Goal: Task Accomplishment & Management: Complete application form

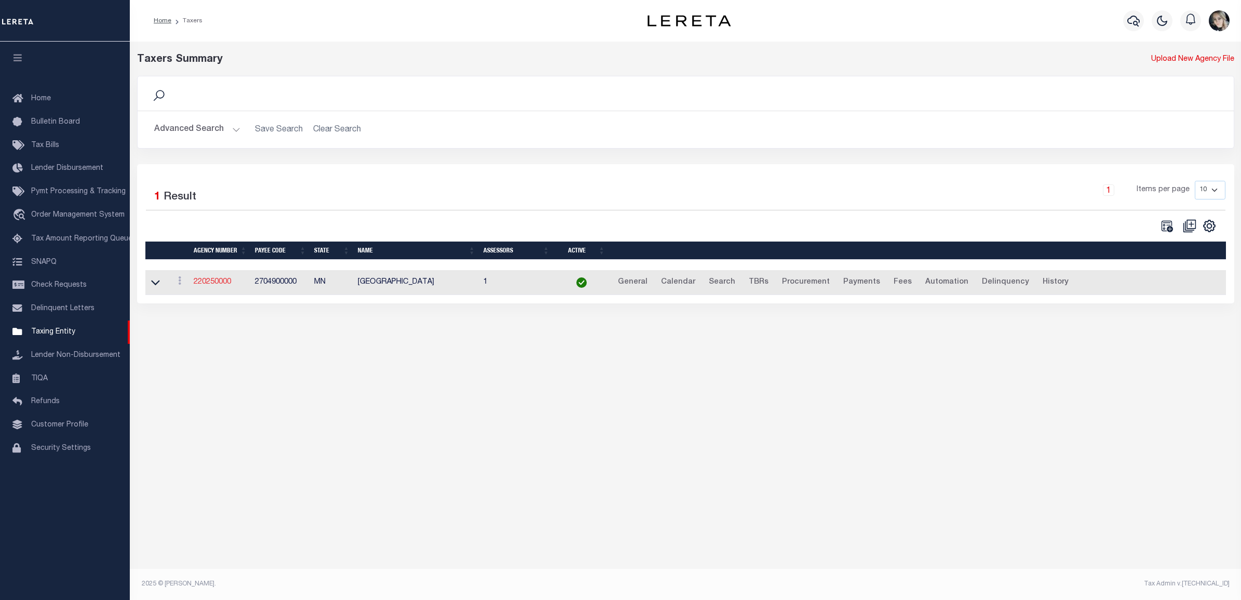
click at [215, 285] on link "220250000" at bounding box center [212, 281] width 37 height 7
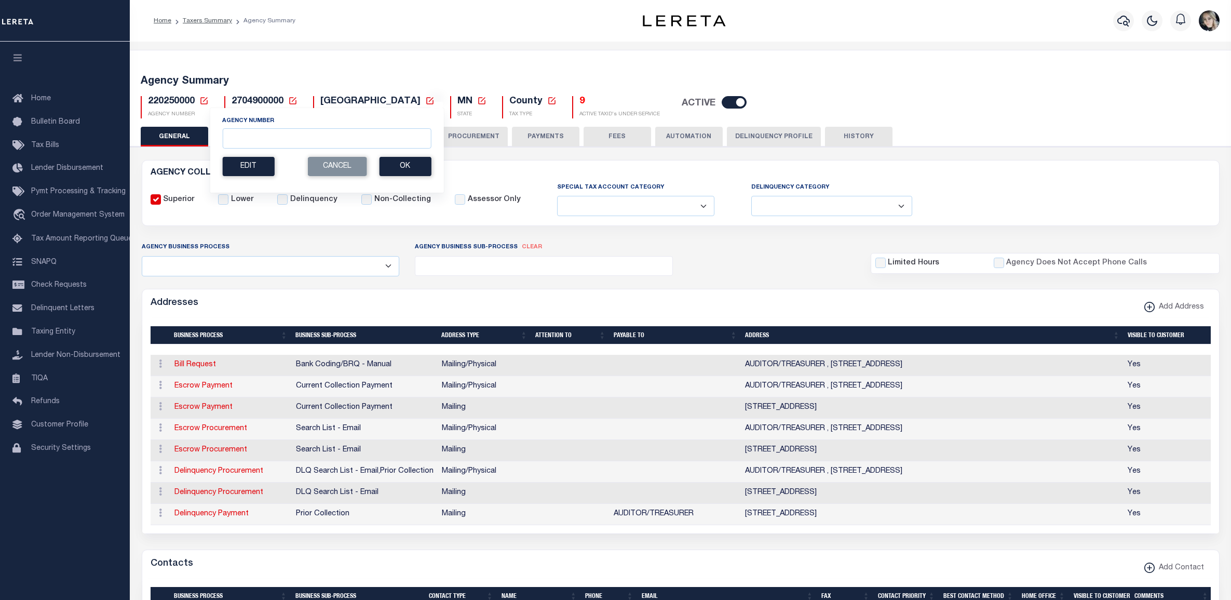
select select
click at [253, 139] on input "Agency Number" at bounding box center [326, 138] width 209 height 20
paste input "421780000"
type input "421780000"
click at [415, 164] on button "Ok" at bounding box center [405, 166] width 52 height 19
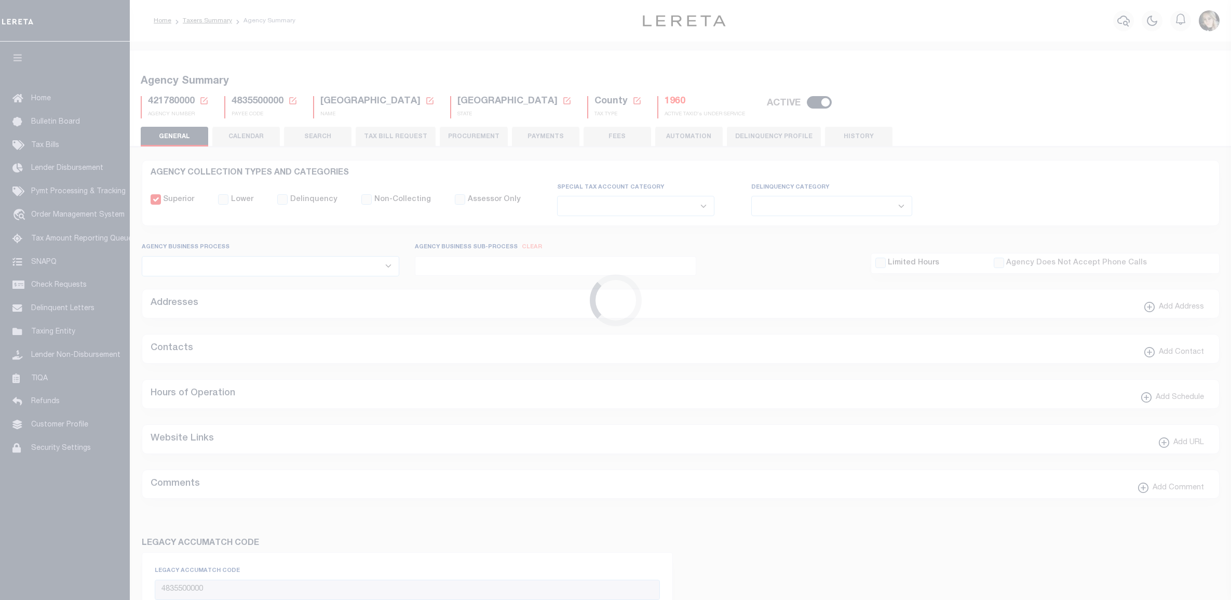
select select
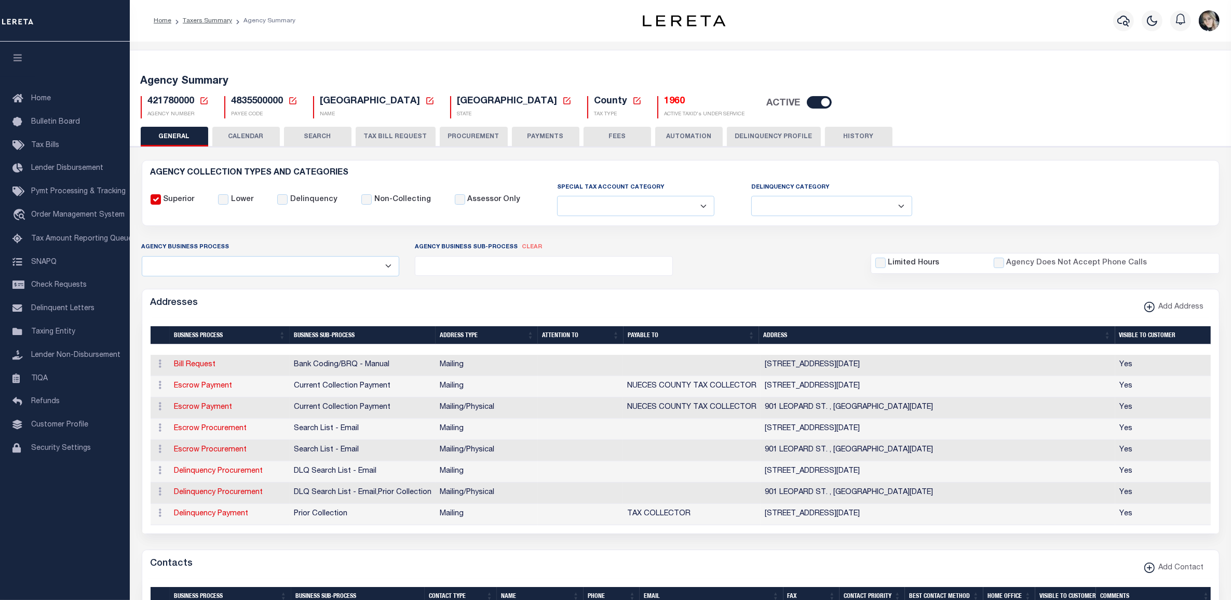
click at [399, 139] on button "TAX BILL REQUEST" at bounding box center [396, 137] width 80 height 20
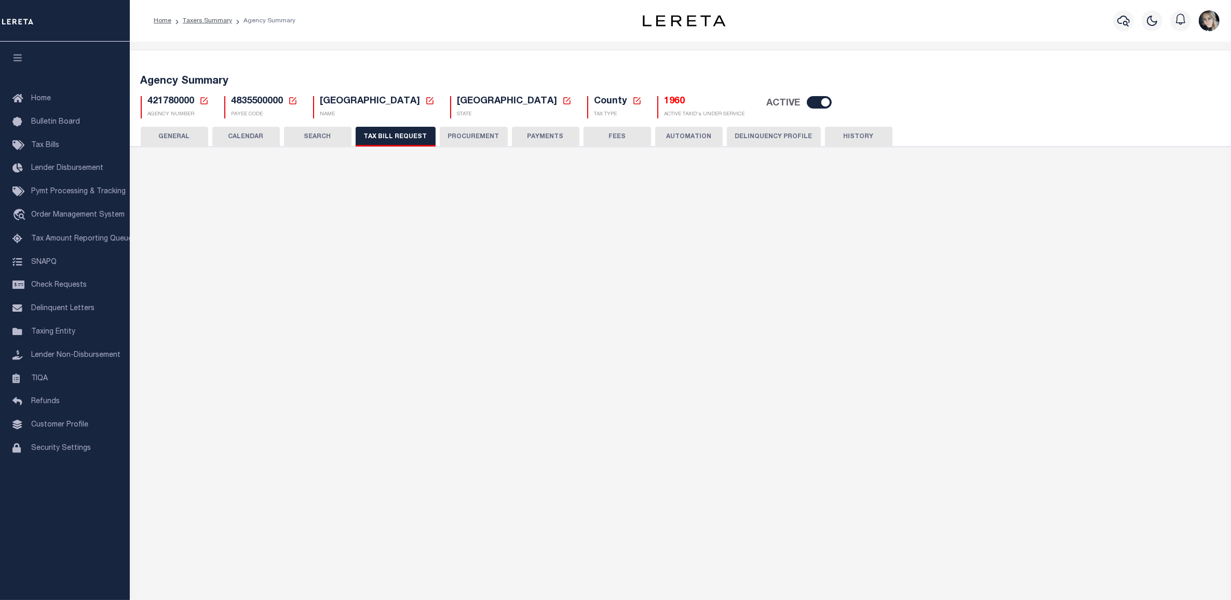
select select "27"
select select "22"
select select "true"
select select "14"
select select "1"
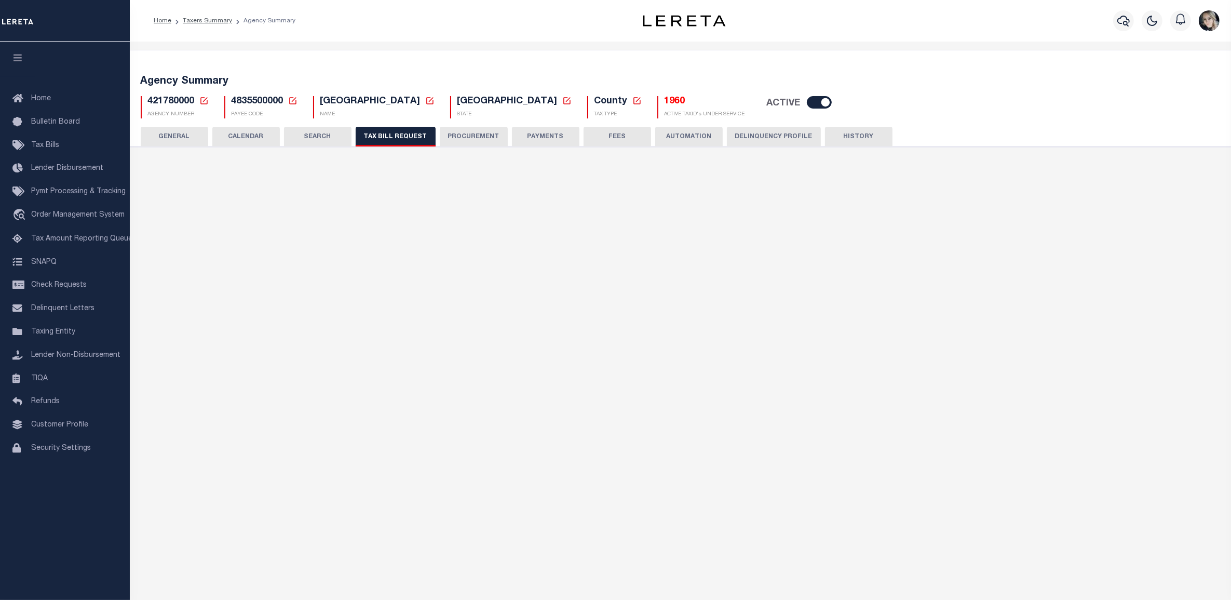
type input "420250"
select select
select select "4845343000"
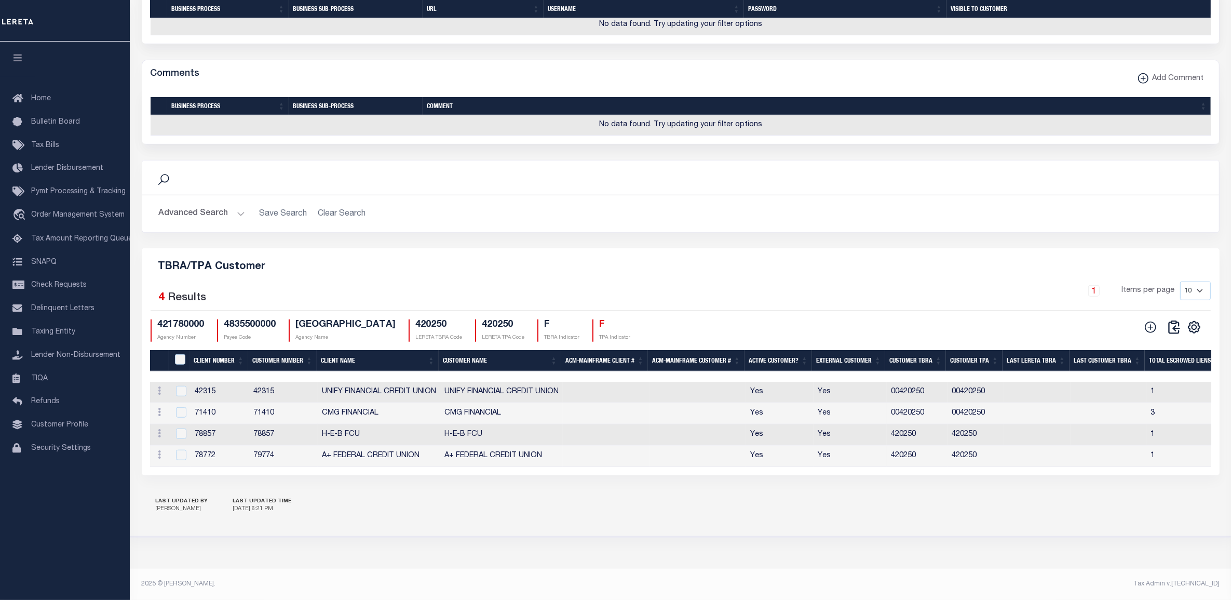
scroll to position [1015, 0]
click at [335, 206] on h2 "Advanced Search Save Search Clear Search TBRAAndTPACustomerGridWrapper_dynamict…" at bounding box center [681, 213] width 1060 height 20
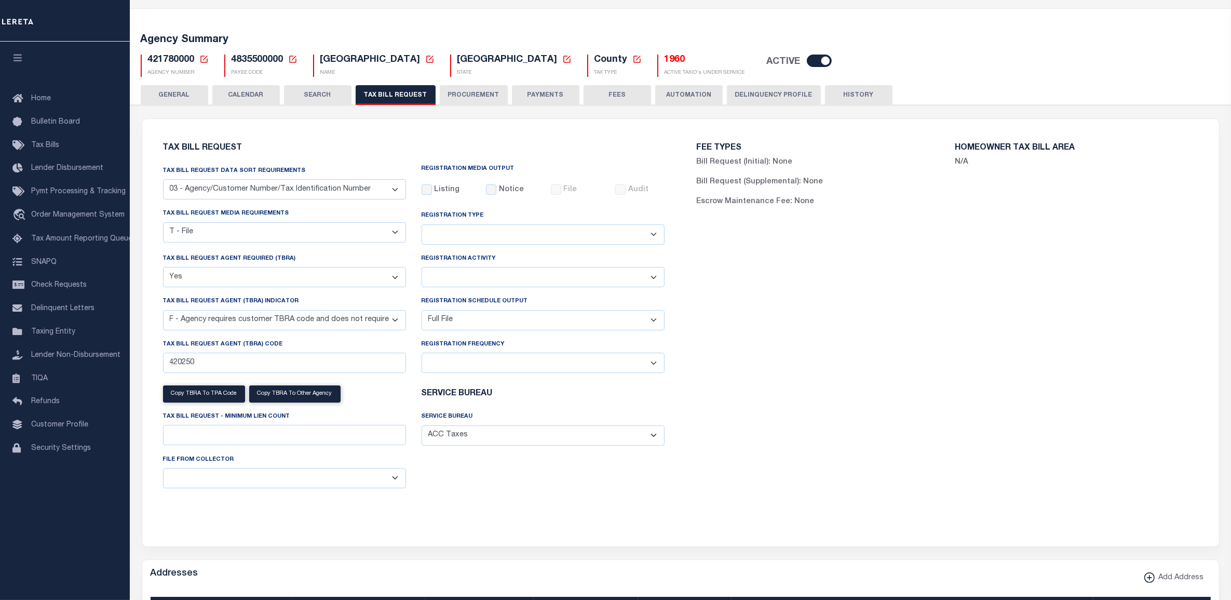
scroll to position [0, 0]
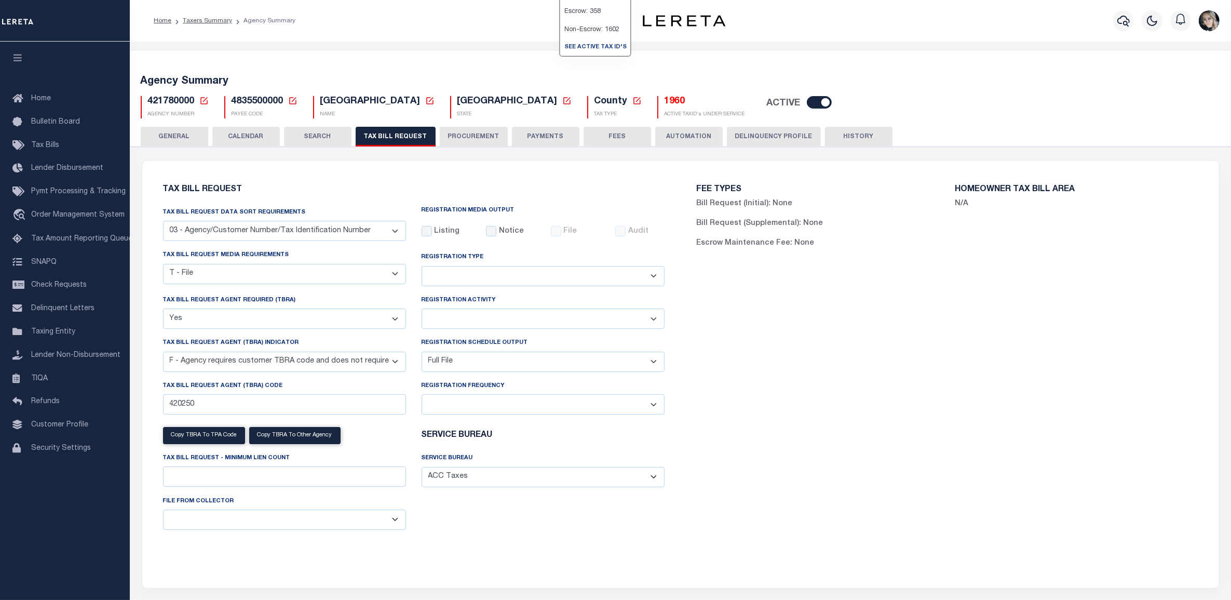
click at [664, 104] on h5 "1960" at bounding box center [704, 101] width 80 height 11
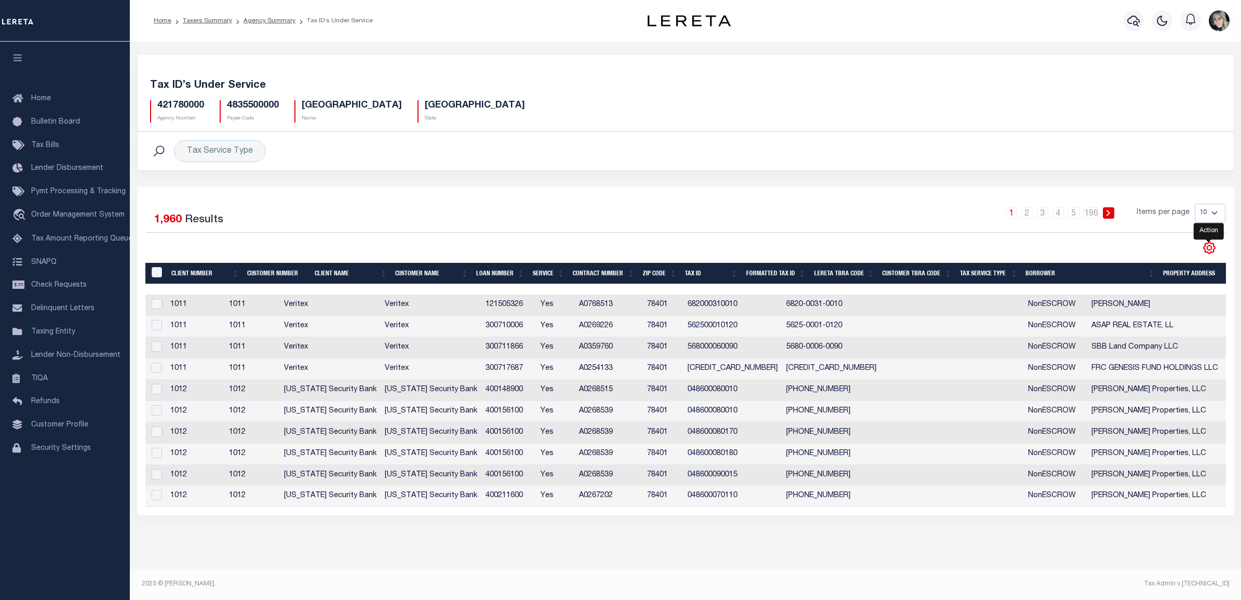
click at [1212, 247] on icon "" at bounding box center [1208, 247] width 13 height 13
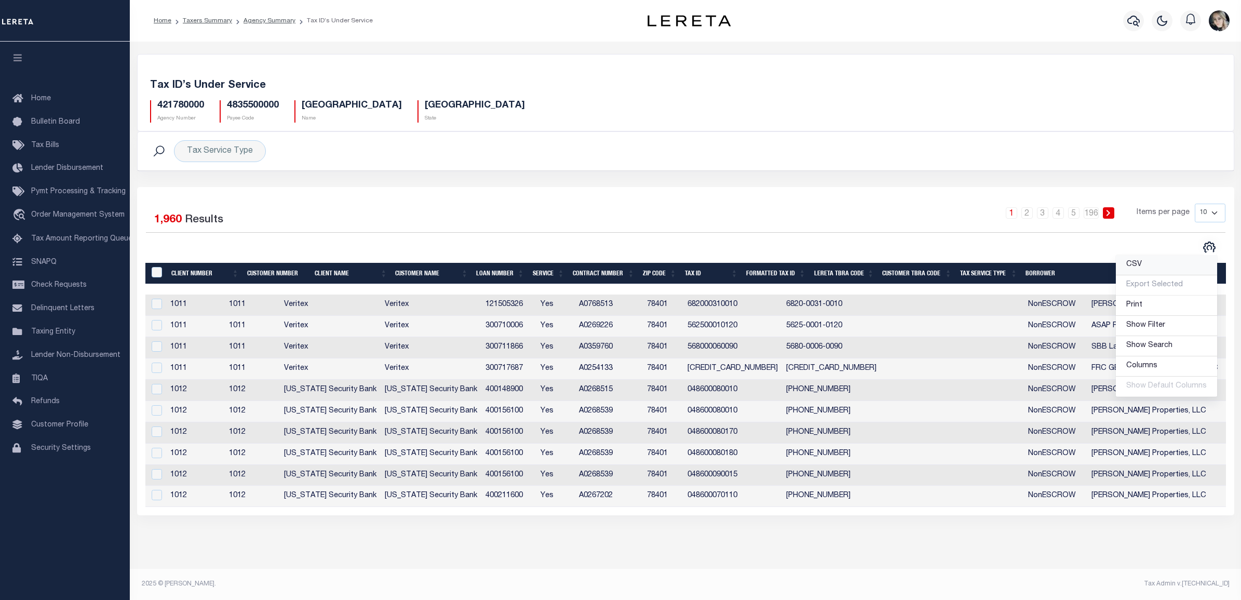
click at [1136, 266] on span "CSV" at bounding box center [1134, 264] width 16 height 7
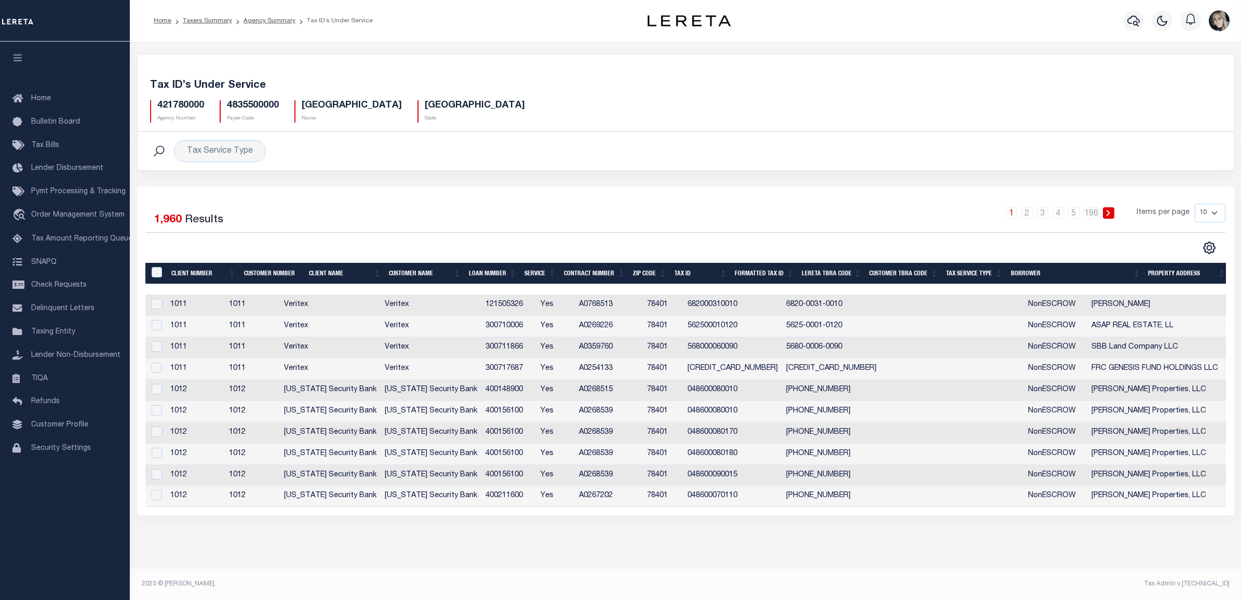
click at [356, 201] on div "Selected 1,960 Results 1 2 3 4 5 … 196 Items per page 10 25 50 100" at bounding box center [685, 351] width 1097 height 328
click at [652, 210] on div "1 2 3 4 5 … 196 Items per page 10 25 50 100" at bounding box center [822, 216] width 806 height 27
click at [983, 279] on th "Tax Service Type" at bounding box center [974, 273] width 65 height 21
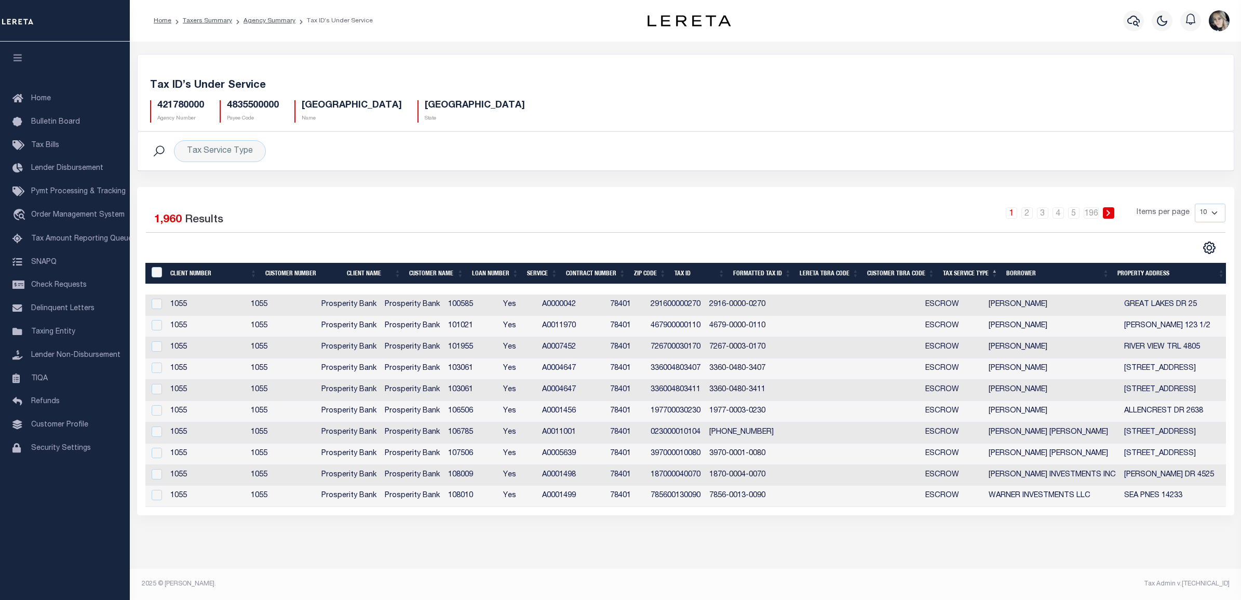
click at [271, 24] on li "Agency Summary" at bounding box center [263, 20] width 63 height 9
click at [270, 21] on link "Agency Summary" at bounding box center [269, 21] width 52 height 6
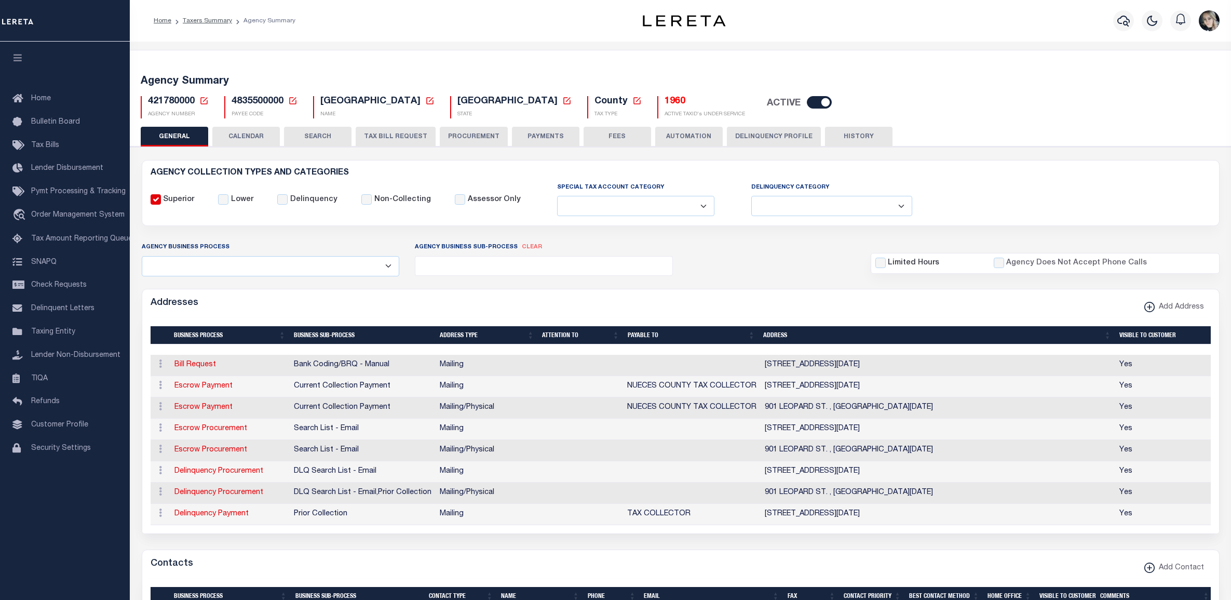
select select
click at [414, 138] on button "TAX BILL REQUEST" at bounding box center [396, 137] width 80 height 20
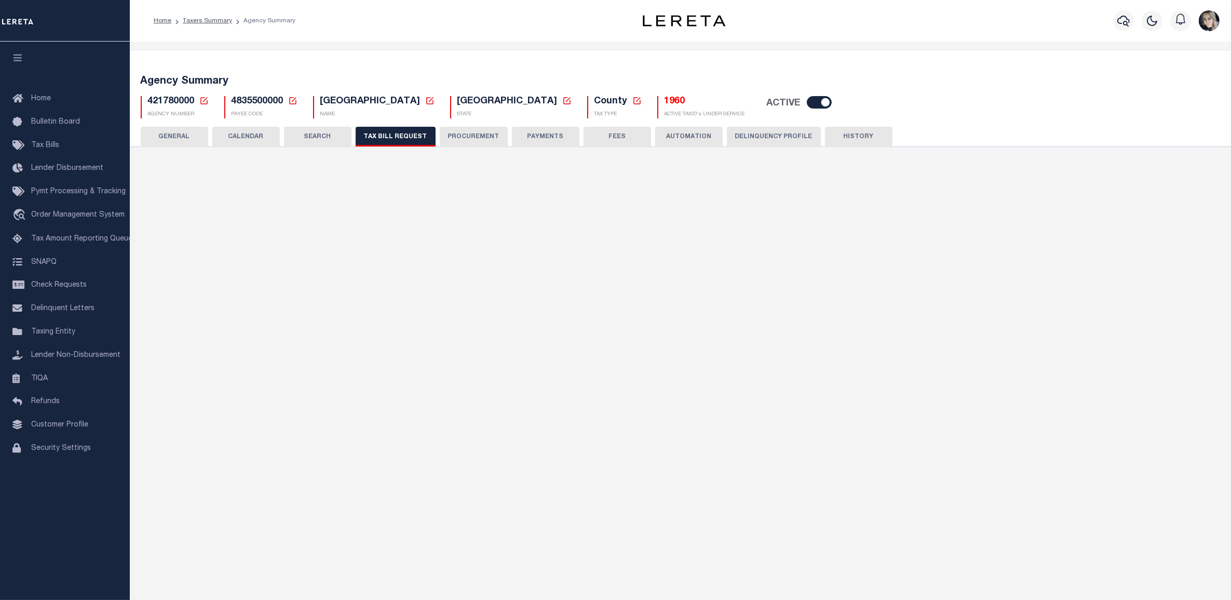
select select "27"
select select "22"
select select "true"
select select "14"
select select "1"
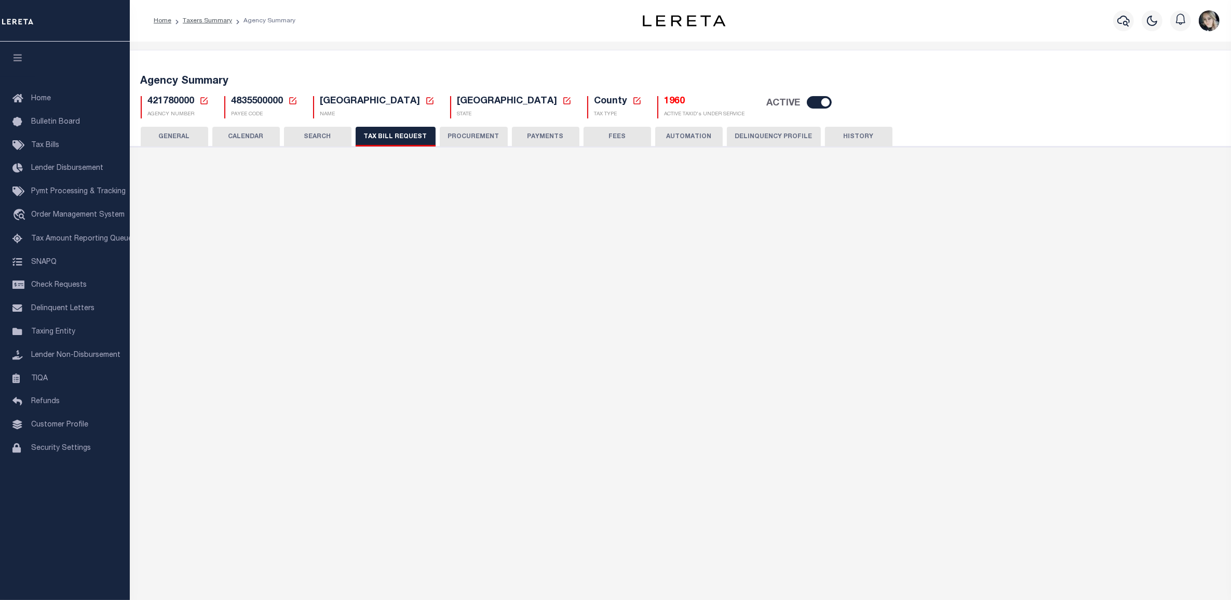
type input "420250"
select select
select select "4845343000"
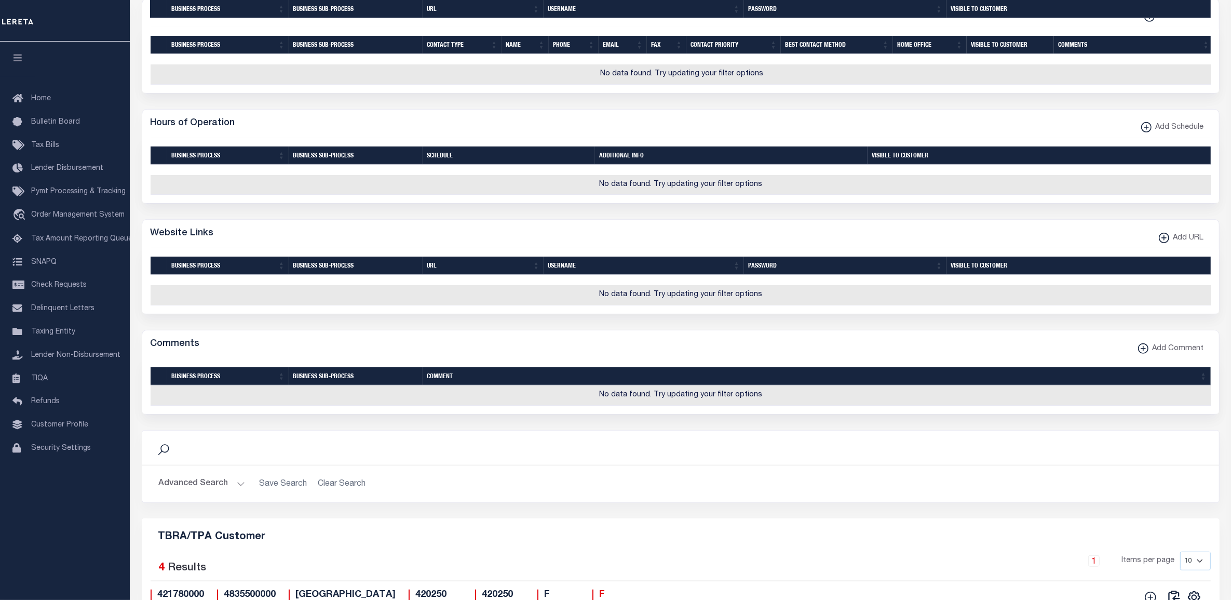
scroll to position [1015, 0]
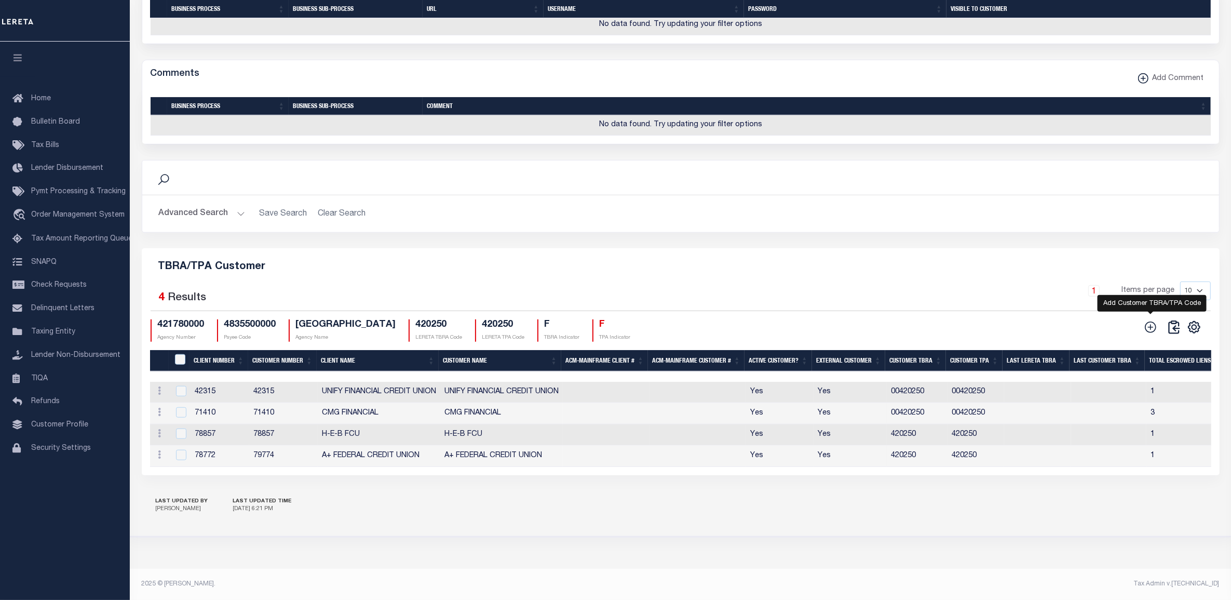
click at [1154, 320] on icon at bounding box center [1149, 326] width 13 height 13
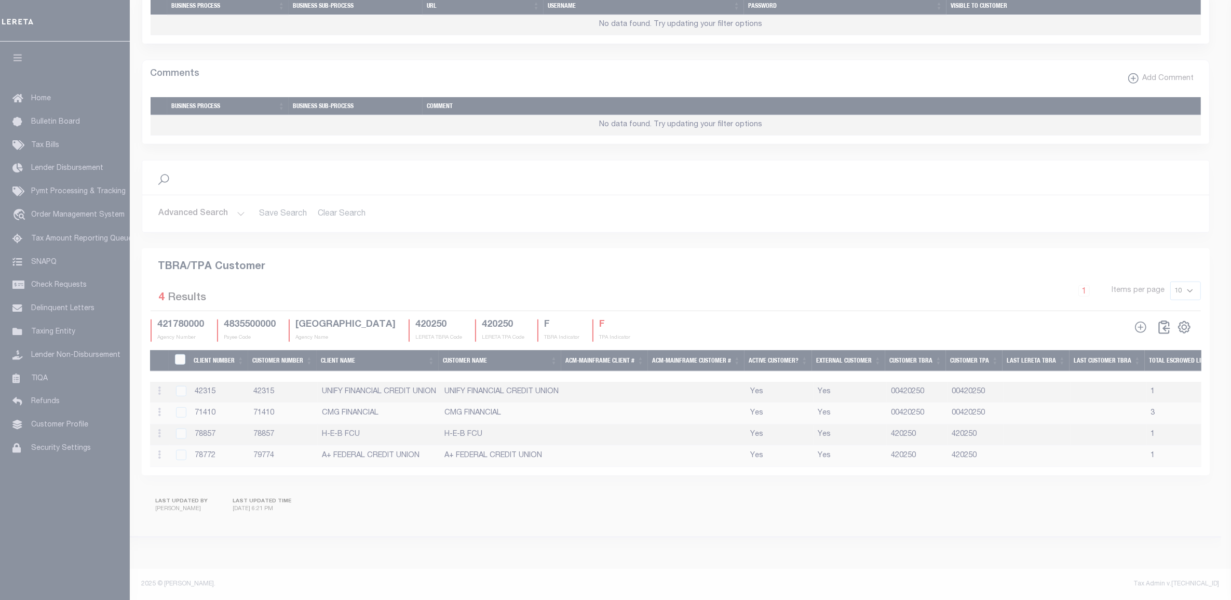
scroll to position [989, 0]
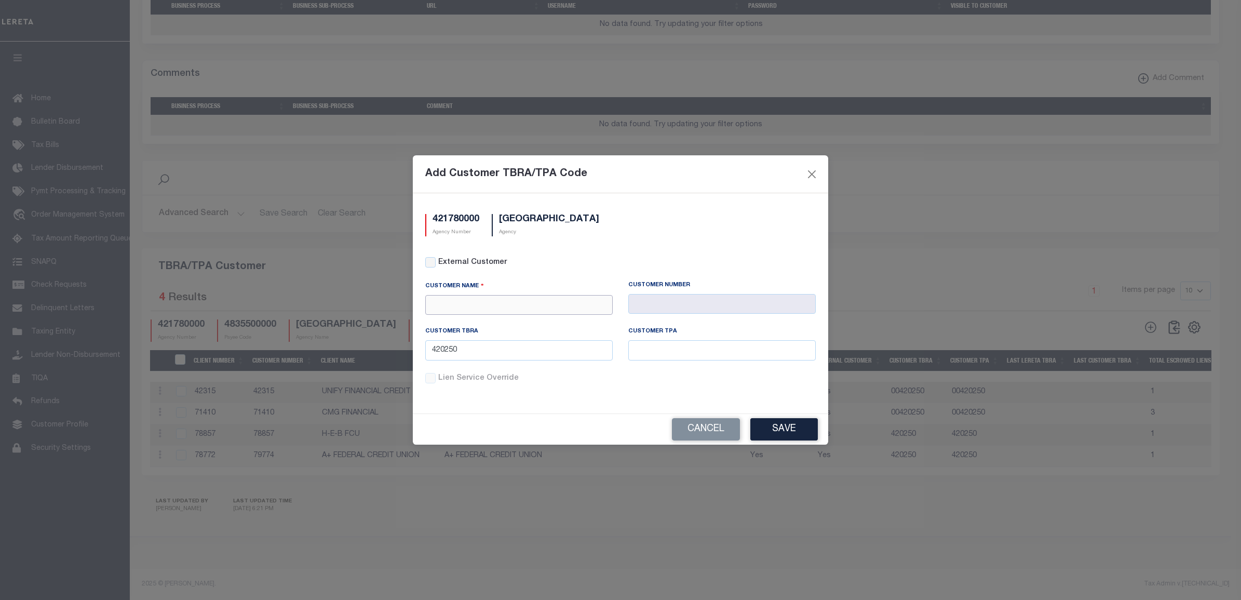
click at [531, 304] on input "text" at bounding box center [518, 305] width 187 height 20
paste input "1055"
type input "1055"
click at [643, 303] on input "text" at bounding box center [721, 304] width 187 height 20
click at [705, 310] on input "text" at bounding box center [721, 304] width 187 height 20
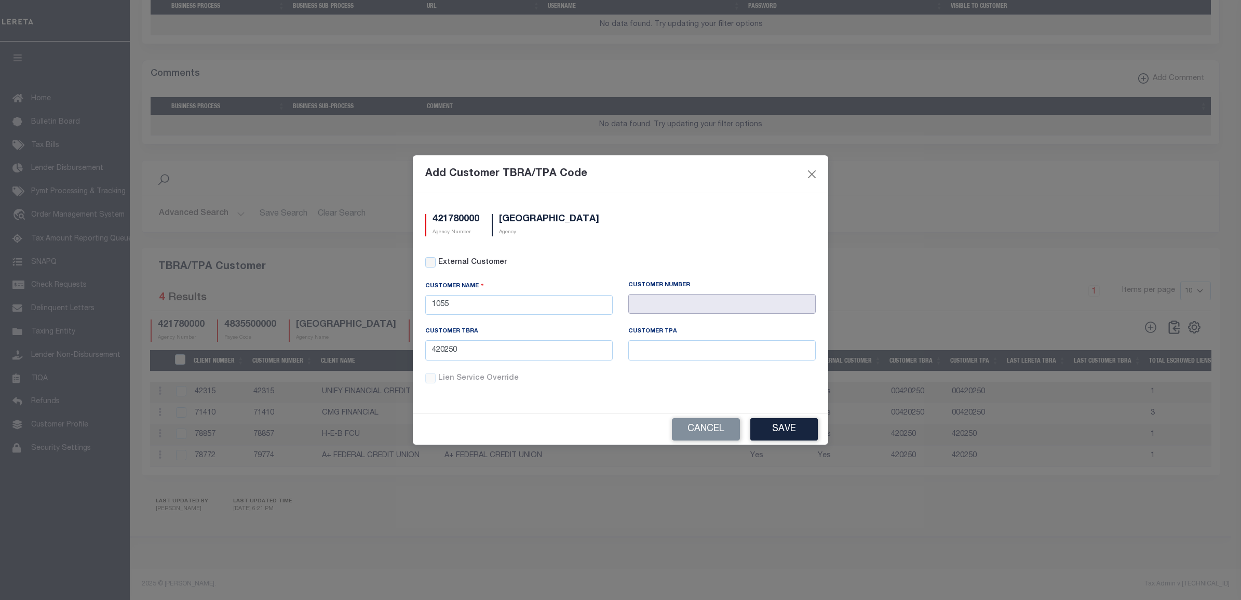
click at [686, 302] on input "text" at bounding box center [721, 304] width 187 height 20
click at [435, 260] on input "External Customer" at bounding box center [430, 262] width 10 height 10
checkbox input "true"
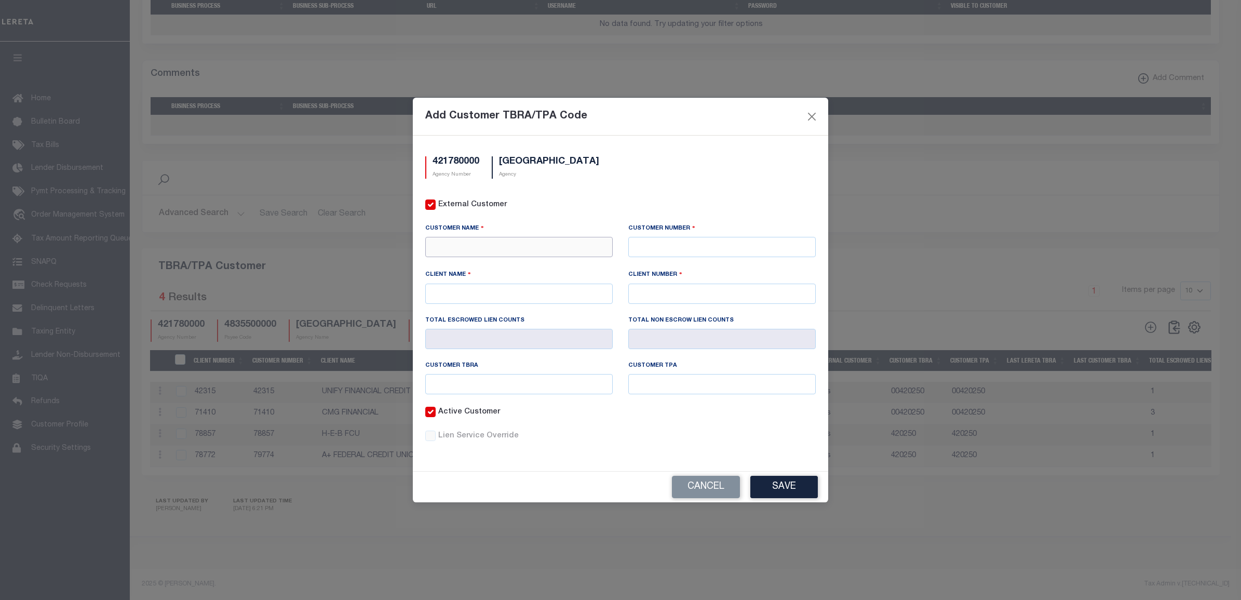
click at [530, 248] on input "text" at bounding box center [518, 247] width 187 height 20
click at [721, 242] on input "text" at bounding box center [721, 247] width 187 height 20
paste input "Prosperity Bank"
type input "Prosperity Bank"
click at [588, 271] on div "Client Name" at bounding box center [518, 276] width 187 height 14
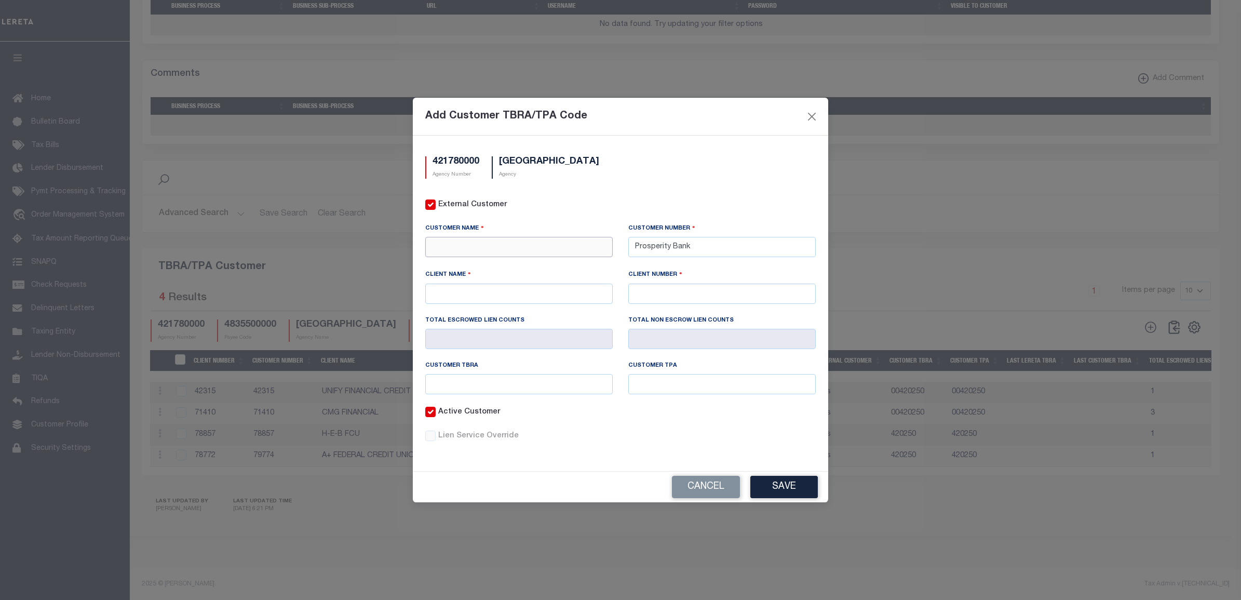
click at [507, 247] on input "text" at bounding box center [518, 247] width 187 height 20
paste input "Prosperity Bank"
type input "Prosperity Bank"
click at [701, 243] on input "Prosperity Bank" at bounding box center [721, 247] width 187 height 20
drag, startPoint x: 706, startPoint y: 244, endPoint x: 546, endPoint y: 240, distance: 160.4
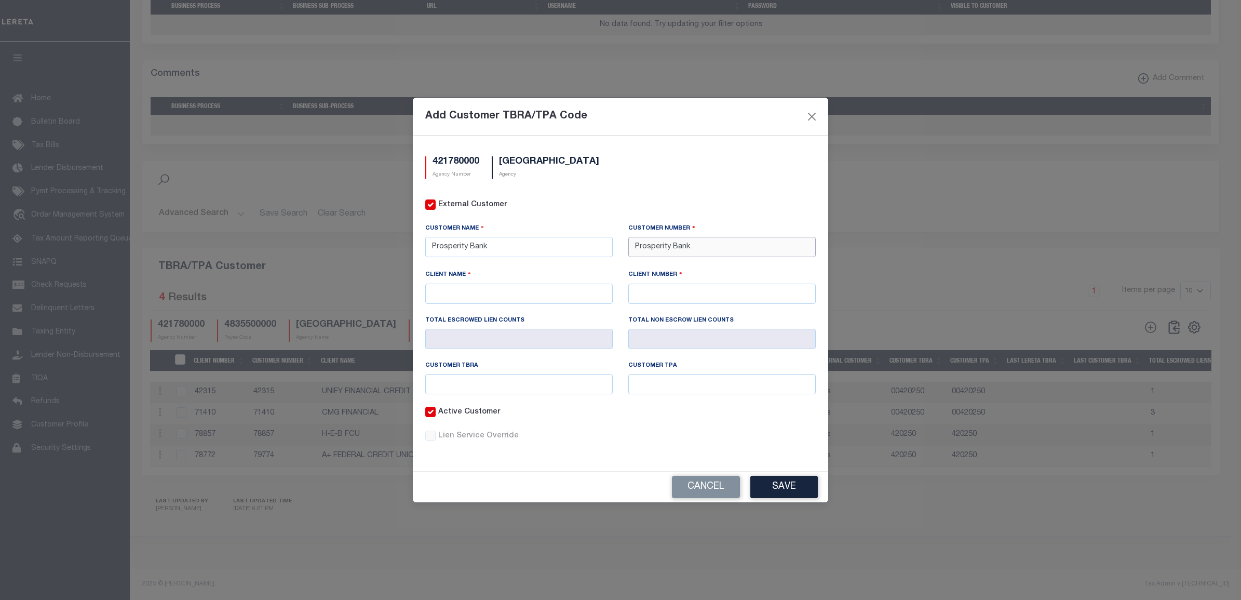
click at [546, 240] on div "Customer Name Prosperity Bank Customer Number Prosperity Bank" at bounding box center [620, 246] width 406 height 46
type input "1055"
click at [497, 294] on input "text" at bounding box center [518, 293] width 187 height 20
click at [484, 244] on input "text" at bounding box center [518, 247] width 187 height 20
paste input "Prosperity Bank"
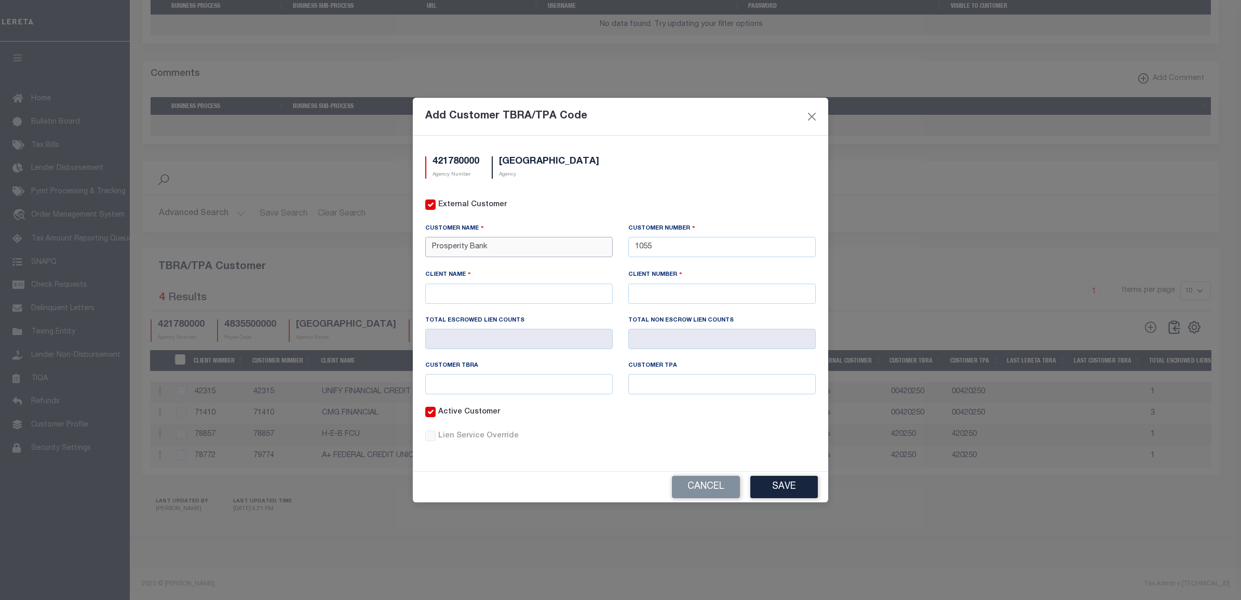
type input "Prosperity Bank"
click at [476, 289] on input "text" at bounding box center [518, 293] width 187 height 20
paste input "Prosperity Bank"
type input "Prosperity Bank"
click at [679, 294] on input "text" at bounding box center [721, 293] width 187 height 20
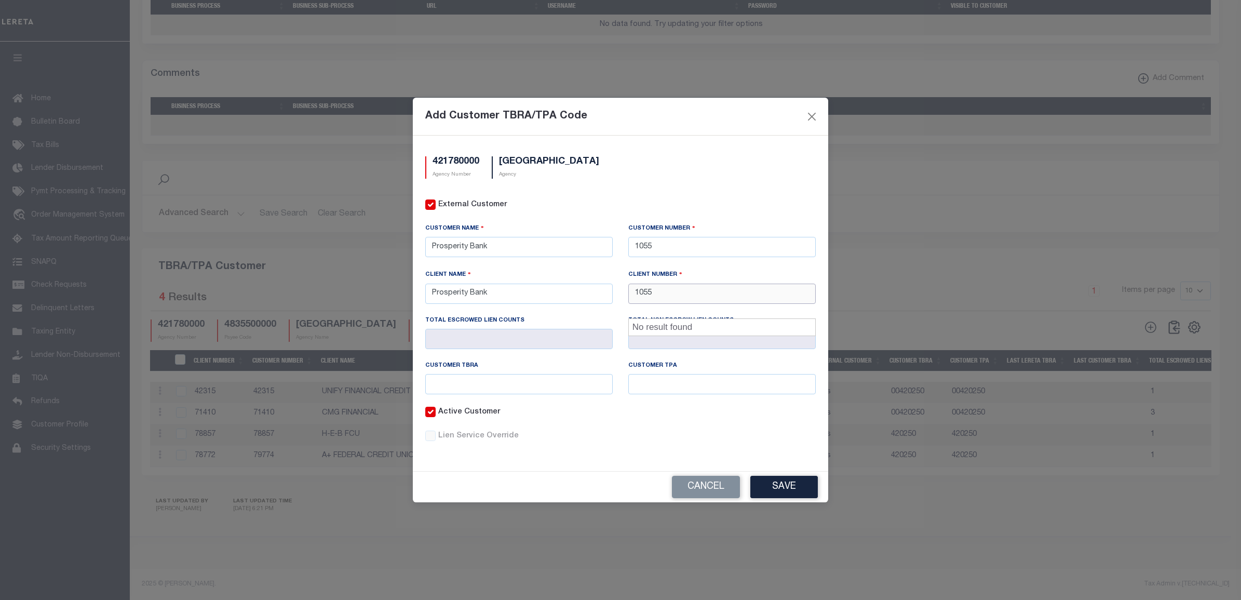
type input "1055"
click at [535, 382] on input "text" at bounding box center [518, 384] width 187 height 20
click at [458, 379] on input "text" at bounding box center [518, 384] width 187 height 20
paste input "00490313"
type input "00490313"
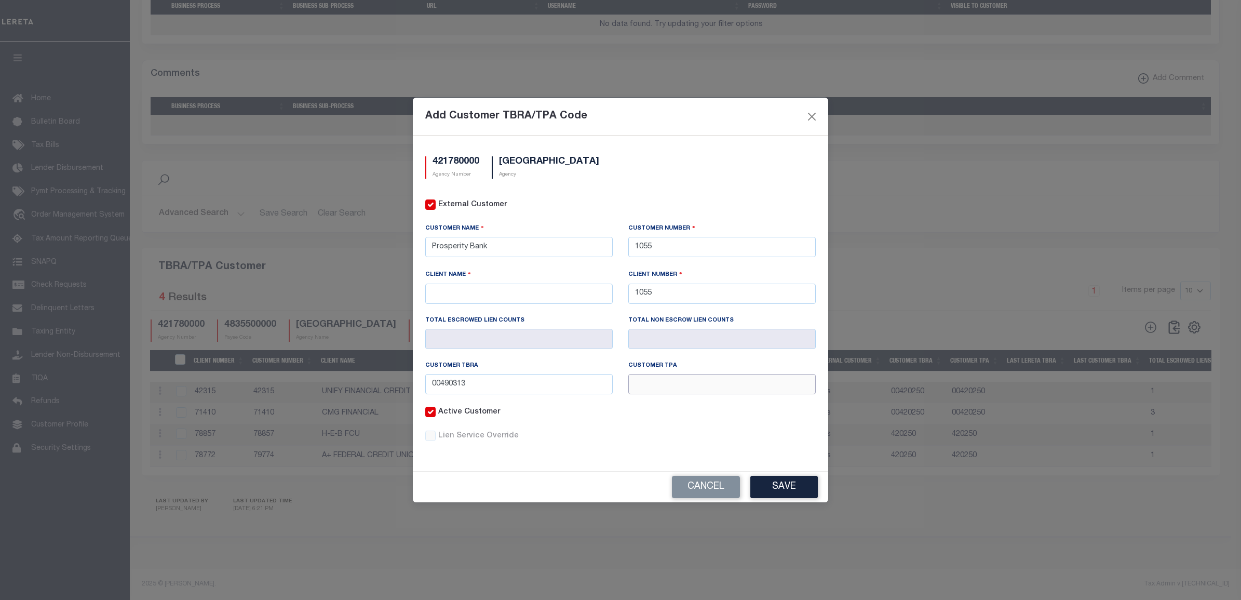
click at [676, 388] on input "text" at bounding box center [721, 384] width 187 height 20
paste input "00490313"
type input "00490313"
drag, startPoint x: 471, startPoint y: 243, endPoint x: 399, endPoint y: 243, distance: 72.7
click at [399, 243] on div "Add Customer TBRA/TPA Code 421780000 Agency Number NUECES COUNTY Agency Externa…" at bounding box center [620, 300] width 1241 height 600
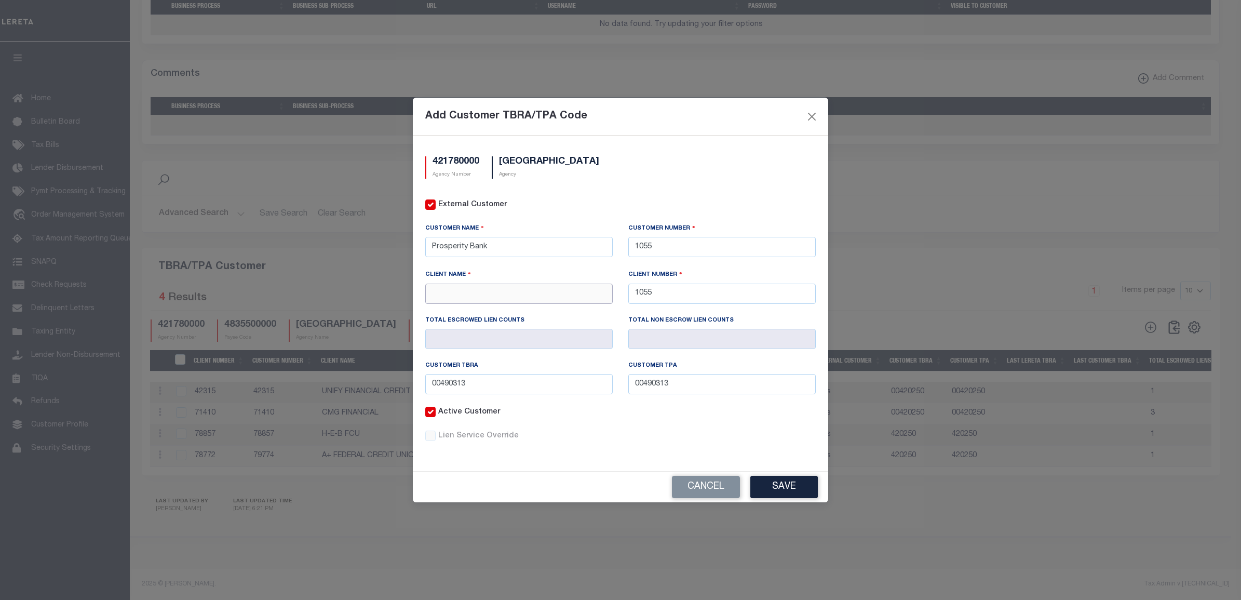
click at [455, 289] on input "text" at bounding box center [518, 293] width 187 height 20
paste input "Prosperity Bank"
type input "Prosperity Bank"
click at [769, 482] on button "Save" at bounding box center [783, 486] width 67 height 22
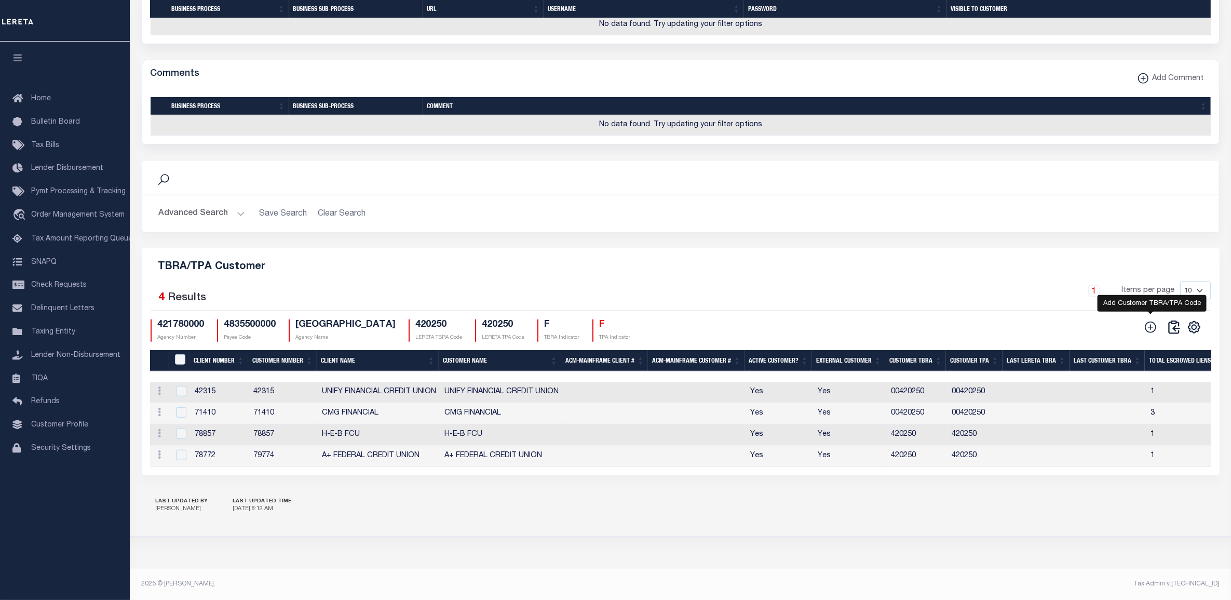
click at [1155, 323] on icon at bounding box center [1150, 326] width 11 height 11
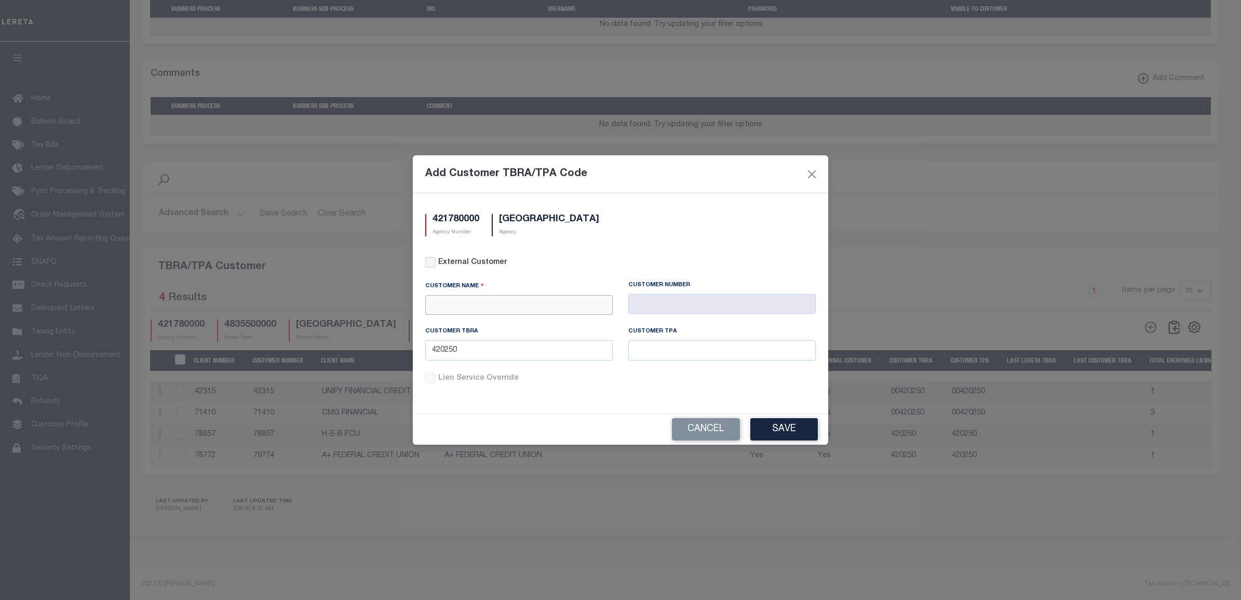
click at [471, 302] on input "text" at bounding box center [518, 305] width 187 height 20
paste input "Plains Capital"
type input "Plains Capital"
click at [474, 331] on div "Plains Capital" at bounding box center [519, 339] width 186 height 17
type input "1061"
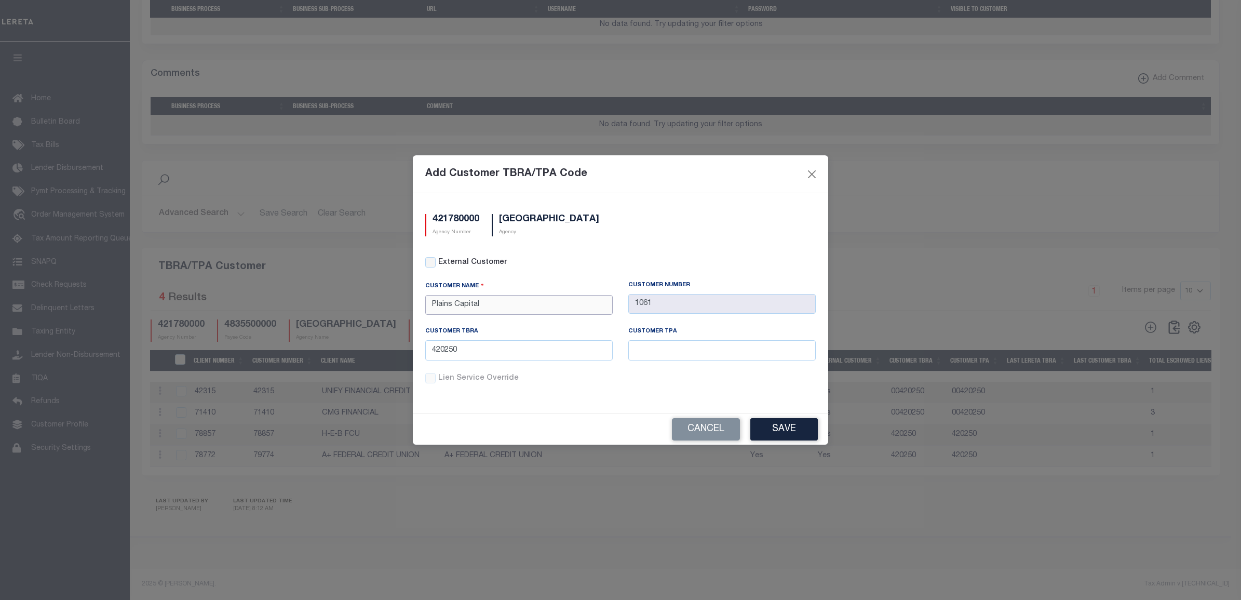
type input "Plains Capital"
click at [446, 343] on input "420250" at bounding box center [518, 350] width 187 height 20
paste input "00490314"
type input "00490314"
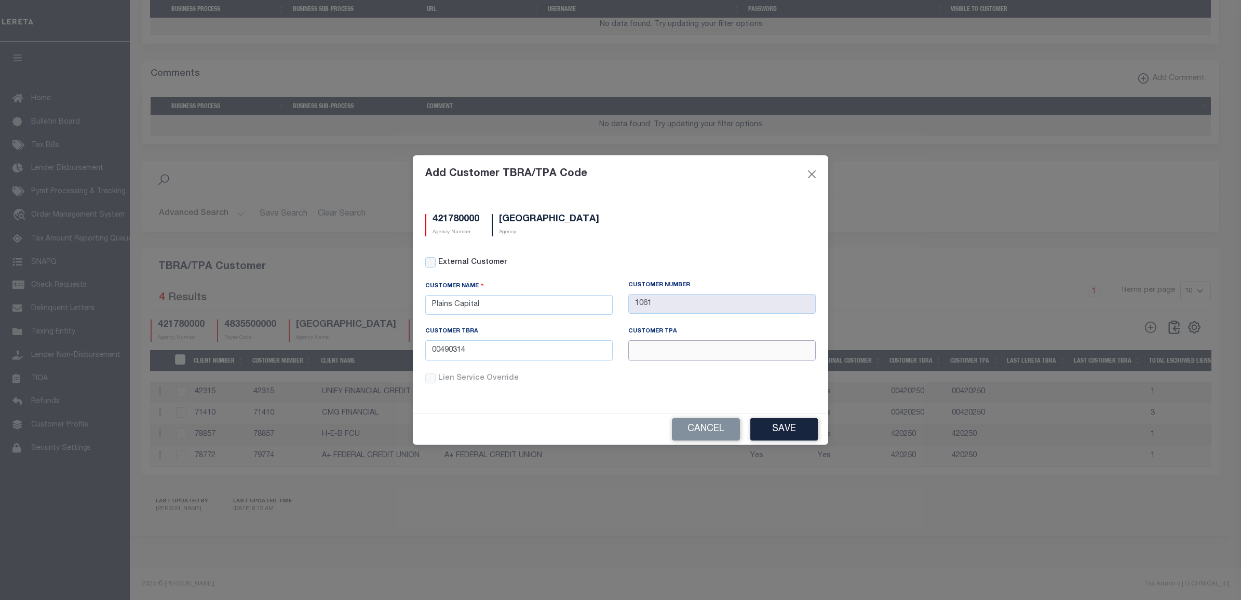
click at [686, 349] on input "text" at bounding box center [721, 350] width 187 height 20
paste input "00490314"
type input "00490314"
click at [787, 424] on button "Save" at bounding box center [783, 429] width 67 height 22
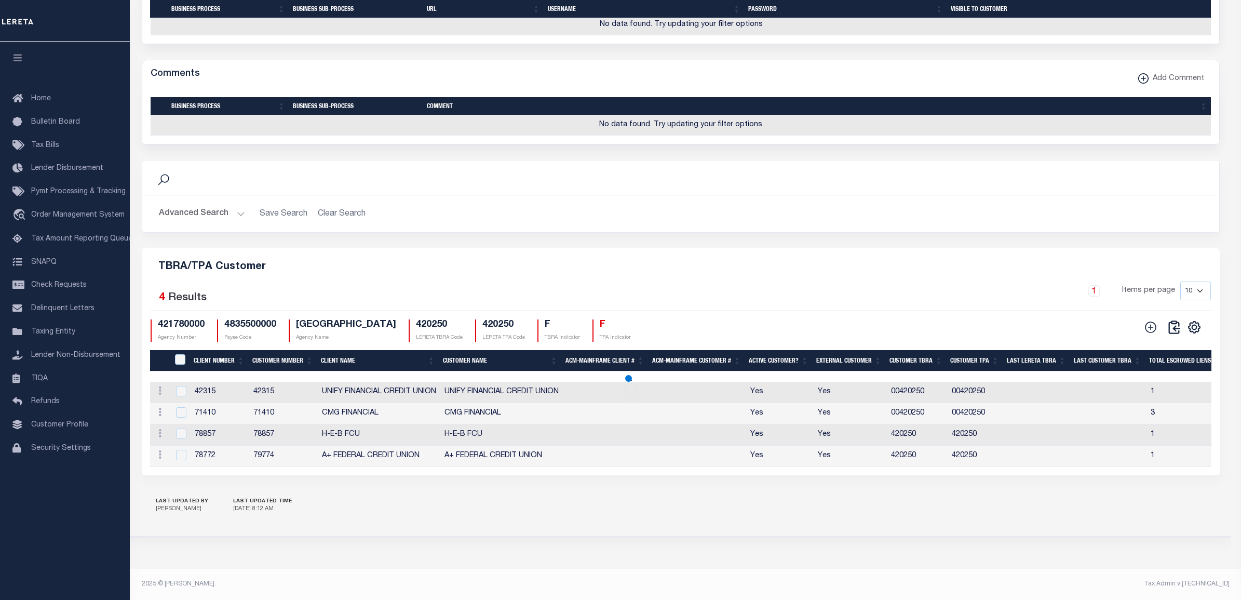
type input "420250"
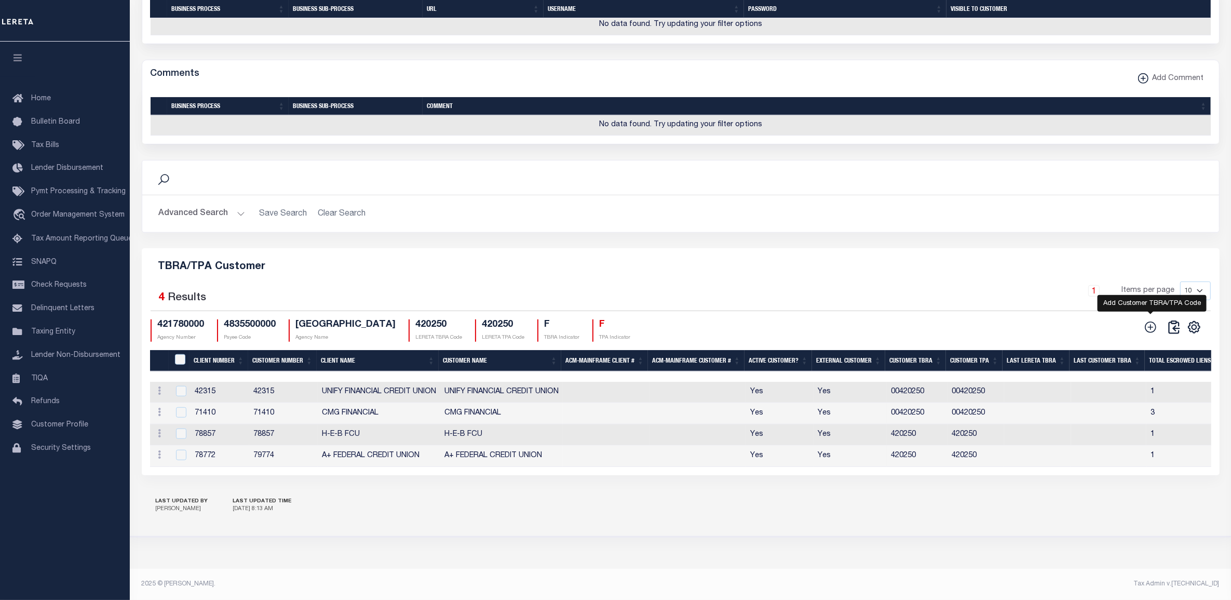
click at [1149, 321] on icon at bounding box center [1150, 326] width 11 height 11
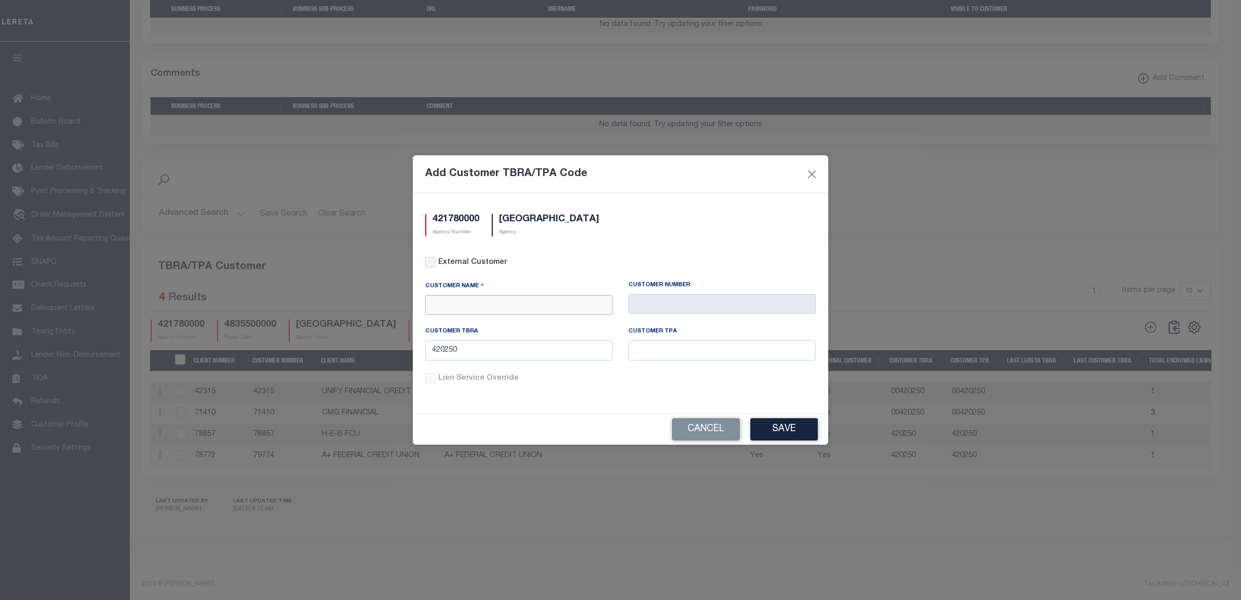
click at [513, 309] on input "text" at bounding box center [518, 305] width 187 height 20
paste input "First Financial Bank"
type input "First Financial Bank"
click at [502, 331] on div "First Financial Bank" at bounding box center [519, 339] width 186 height 17
type input "1063"
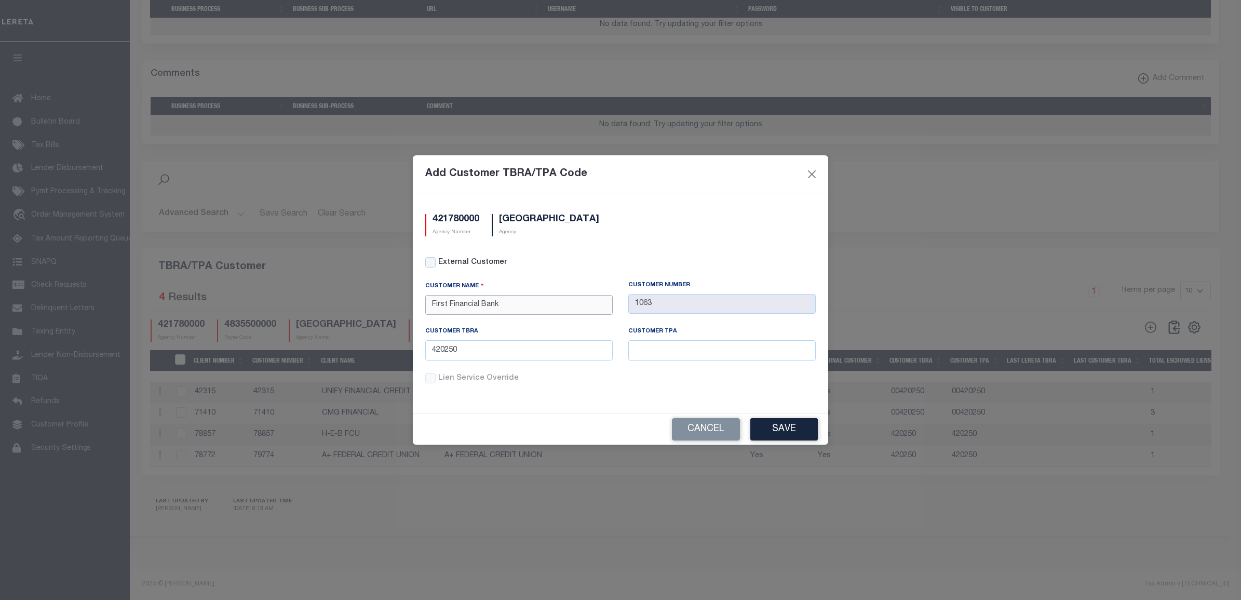
type input "First Financial Bank"
drag, startPoint x: 699, startPoint y: 350, endPoint x: 671, endPoint y: 351, distance: 27.5
click at [699, 350] on input "text" at bounding box center [721, 350] width 187 height 20
paste input "00490315"
type input "00490315"
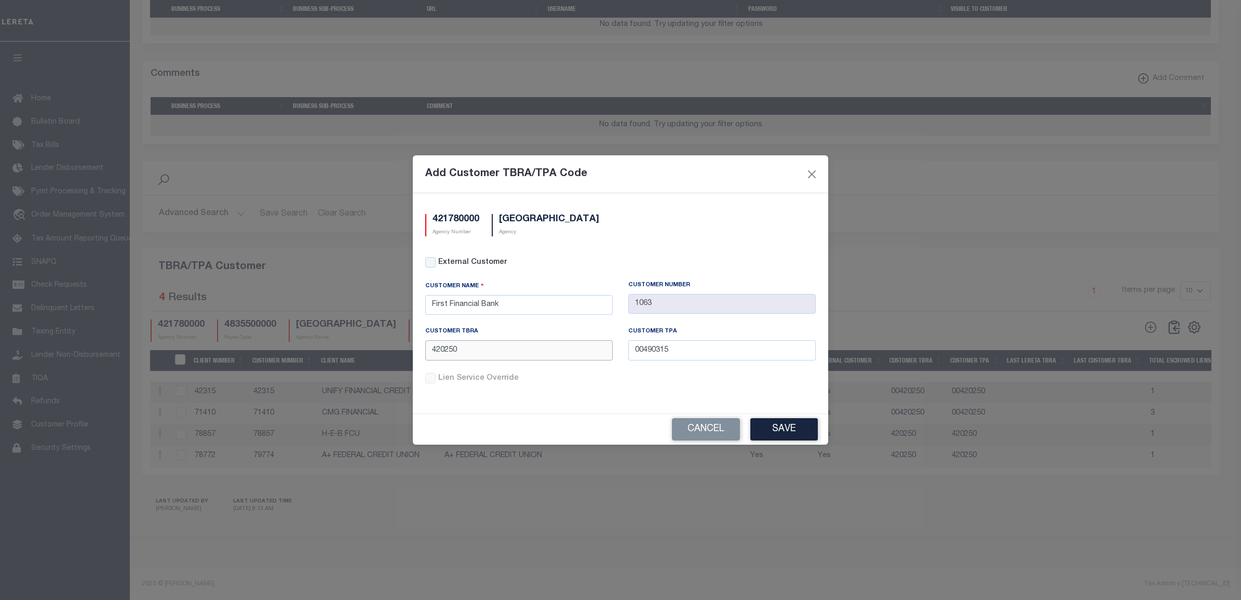
click at [556, 352] on input "420250" at bounding box center [518, 350] width 187 height 20
paste input "00490315"
type input "00490315"
click at [787, 431] on button "Save" at bounding box center [783, 429] width 67 height 22
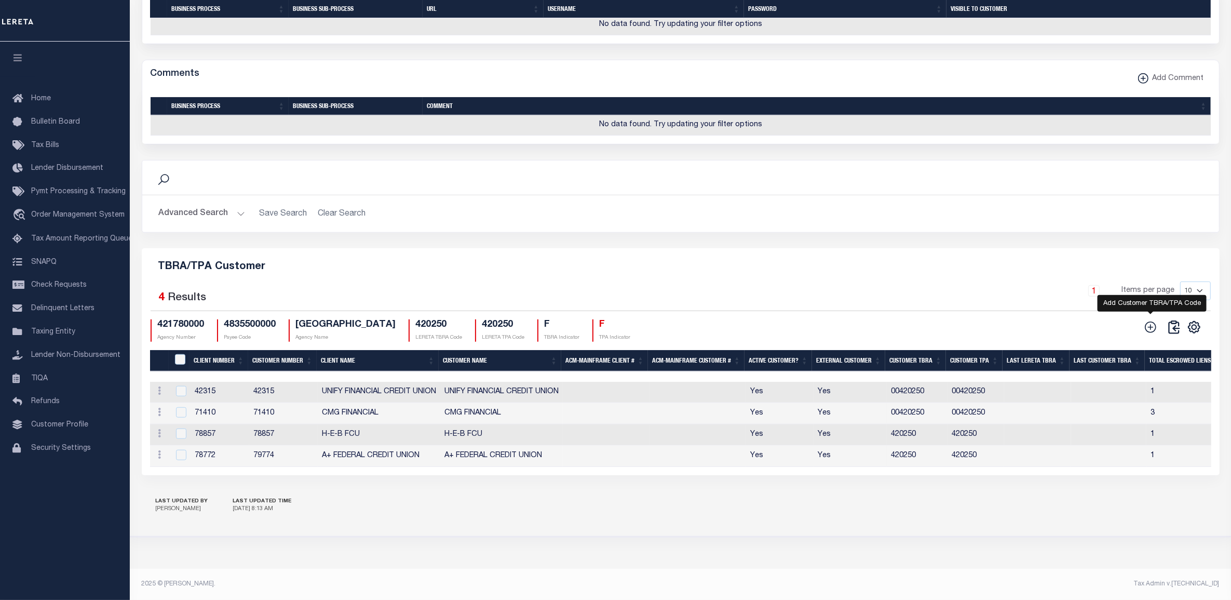
click at [1150, 321] on icon at bounding box center [1150, 326] width 11 height 11
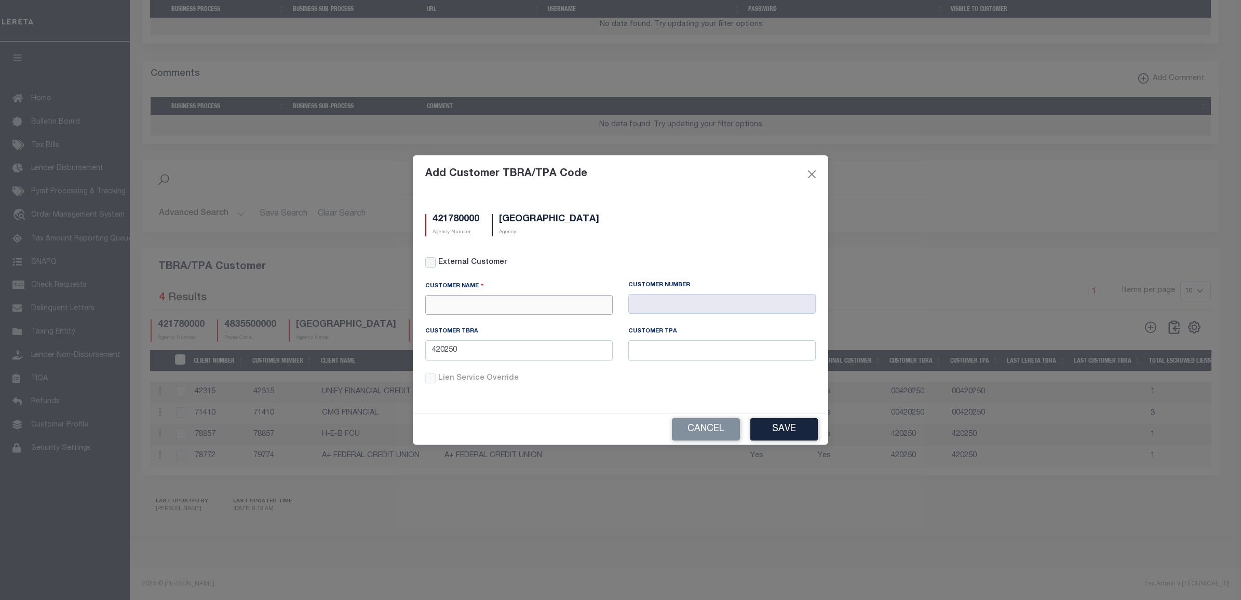
click at [559, 300] on input "text" at bounding box center [518, 305] width 187 height 20
paste input "Members Choice"
type input "Members Choice"
click at [543, 331] on div "Members Choice" at bounding box center [519, 339] width 186 height 17
type input "1079"
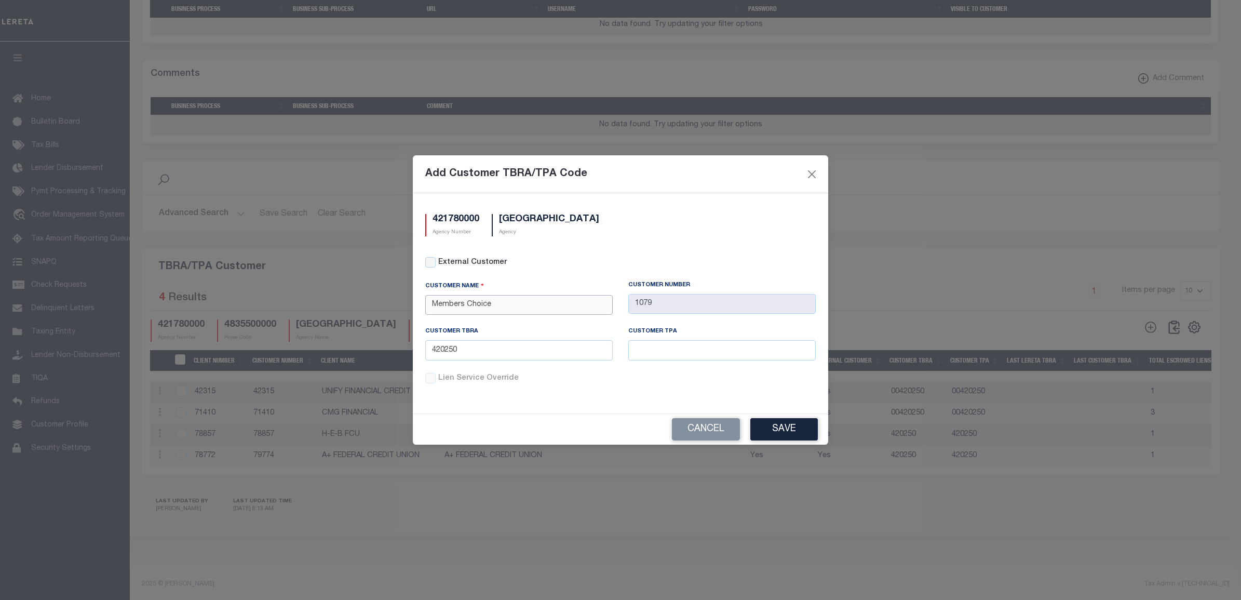
type input "Members Choice"
click at [488, 361] on div "Customer TBRA 420250" at bounding box center [518, 349] width 203 height 45
click at [450, 352] on input "420250" at bounding box center [518, 350] width 187 height 20
click at [450, 351] on input "420250" at bounding box center [518, 350] width 187 height 20
paste input "00490316"
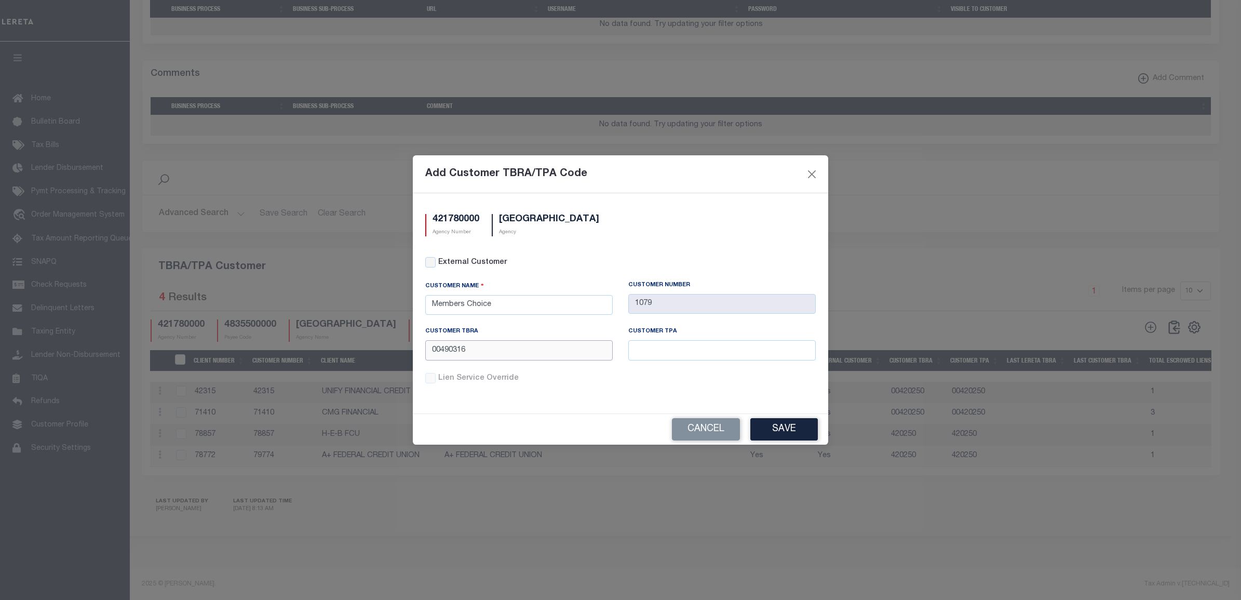
type input "00490316"
click at [714, 353] on input "text" at bounding box center [721, 350] width 187 height 20
paste input "00490316"
type input "00490316"
click at [779, 431] on button "Save" at bounding box center [783, 429] width 67 height 22
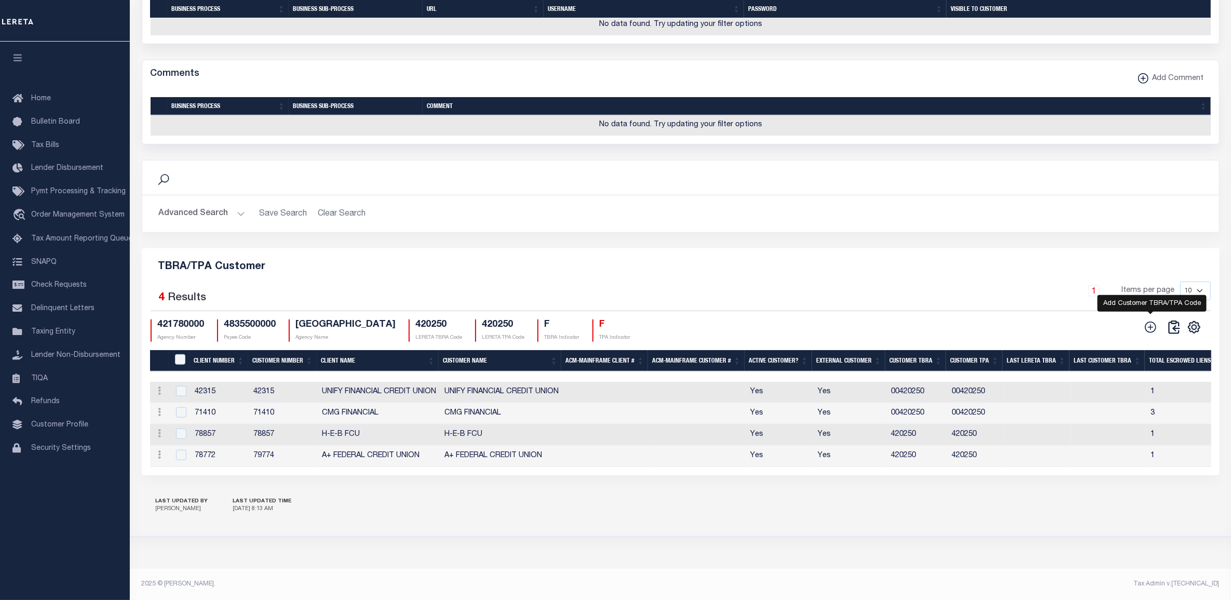
click at [1153, 322] on icon at bounding box center [1149, 326] width 13 height 13
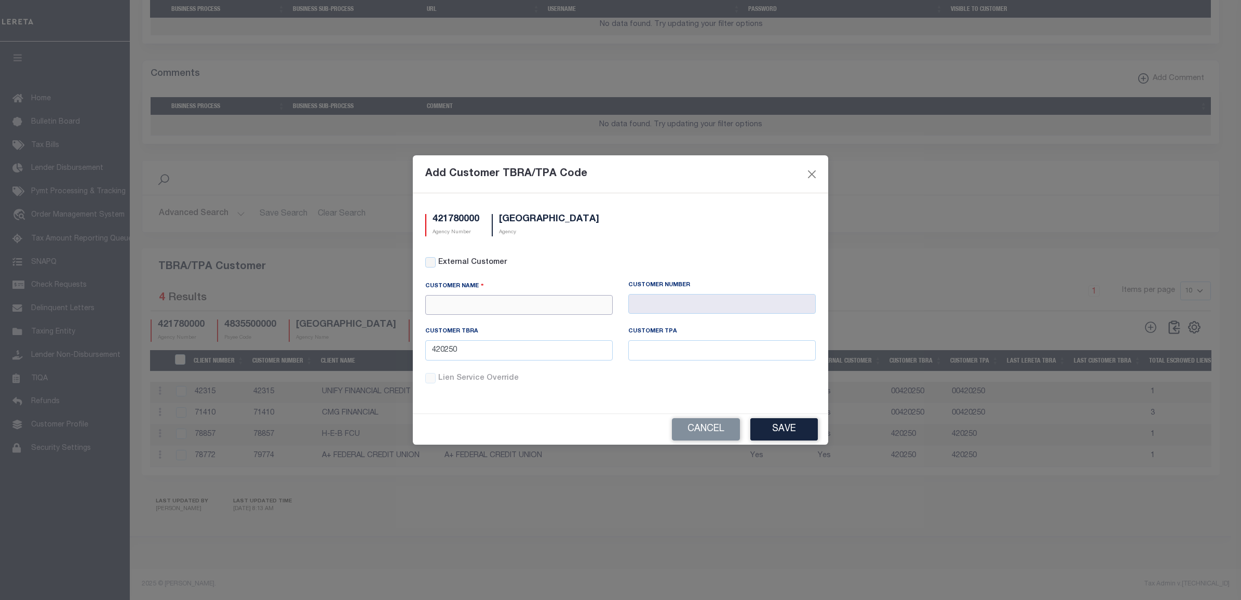
click at [530, 309] on input "text" at bounding box center [518, 305] width 187 height 20
paste input "[US_STATE] Bank and Trust"
type input "[US_STATE] Bank and Trust"
click at [527, 331] on div "[US_STATE] Bank and Trust" at bounding box center [519, 339] width 186 height 17
type input "1085"
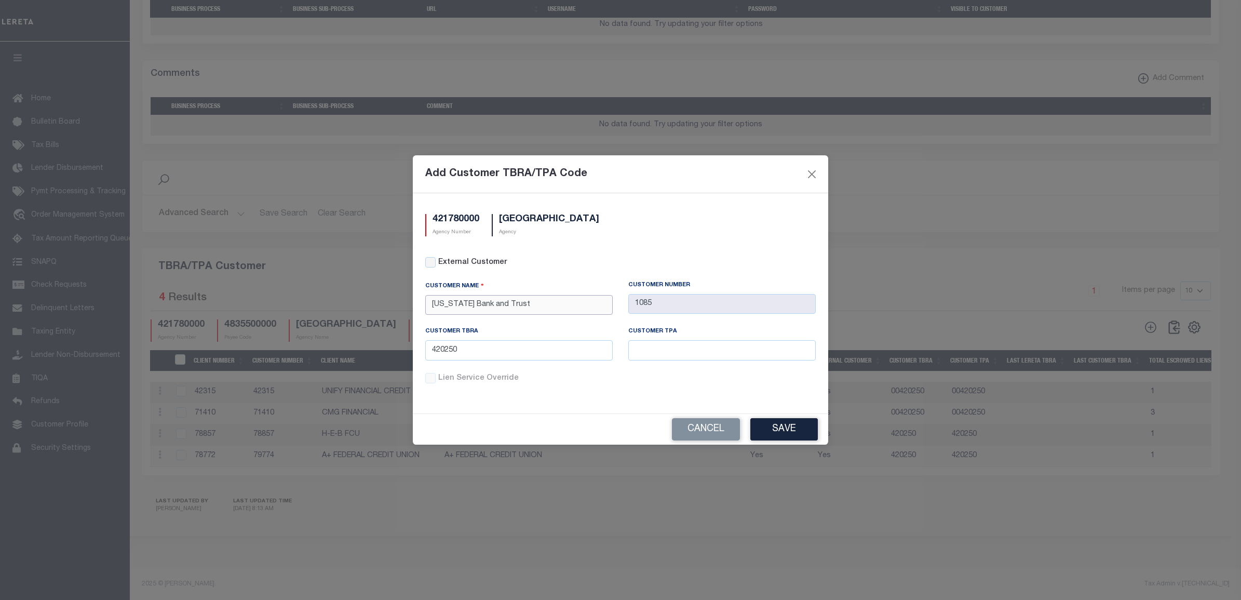
type input "[US_STATE] Bank and Trust"
click at [473, 352] on input "420250" at bounding box center [518, 350] width 187 height 20
paste input "00490317"
type input "00490317"
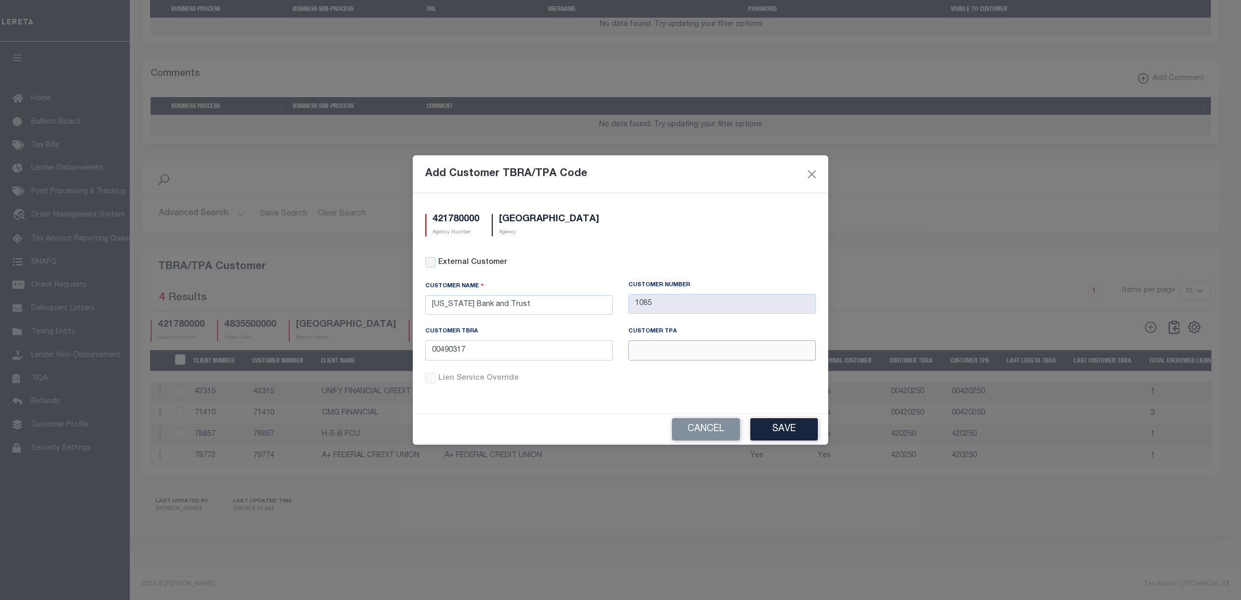
click at [682, 353] on input "text" at bounding box center [721, 350] width 187 height 20
paste input "00490317"
type input "00490317"
click at [774, 416] on div "Cancel Save" at bounding box center [620, 429] width 415 height 31
click at [780, 429] on button "Save" at bounding box center [783, 429] width 67 height 22
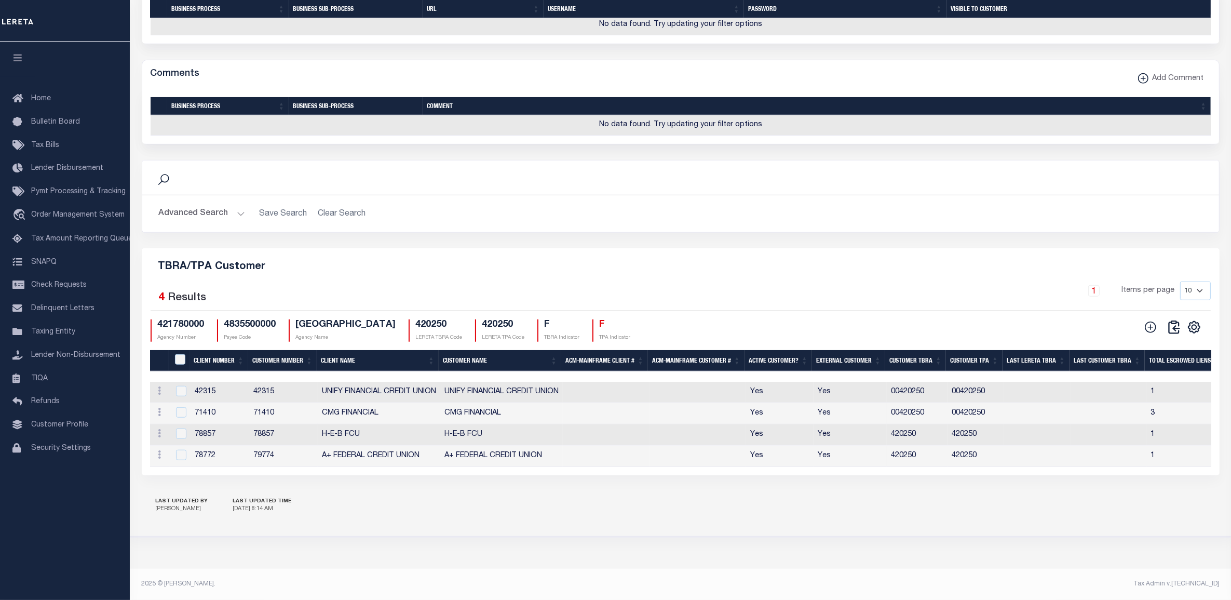
click at [1153, 320] on icon at bounding box center [1149, 326] width 13 height 13
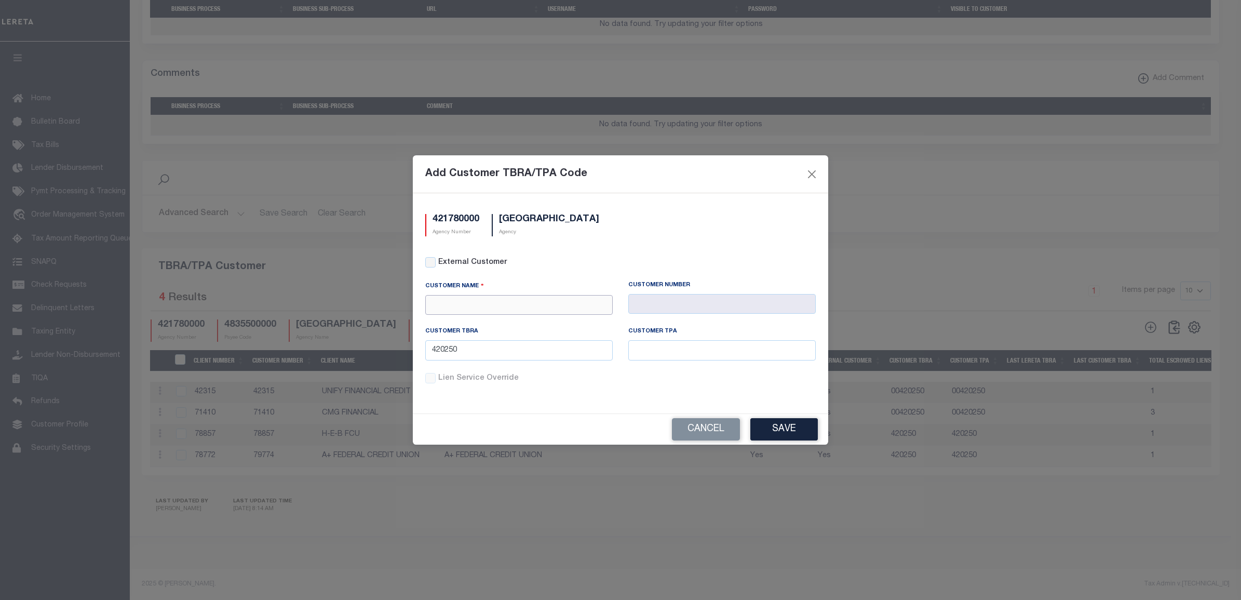
click at [570, 305] on input "text" at bounding box center [518, 305] width 187 height 20
paste input "Austin Bank"
type input "Austin Bank"
click at [478, 331] on div "Austin Bank" at bounding box center [519, 339] width 186 height 17
type input "2135"
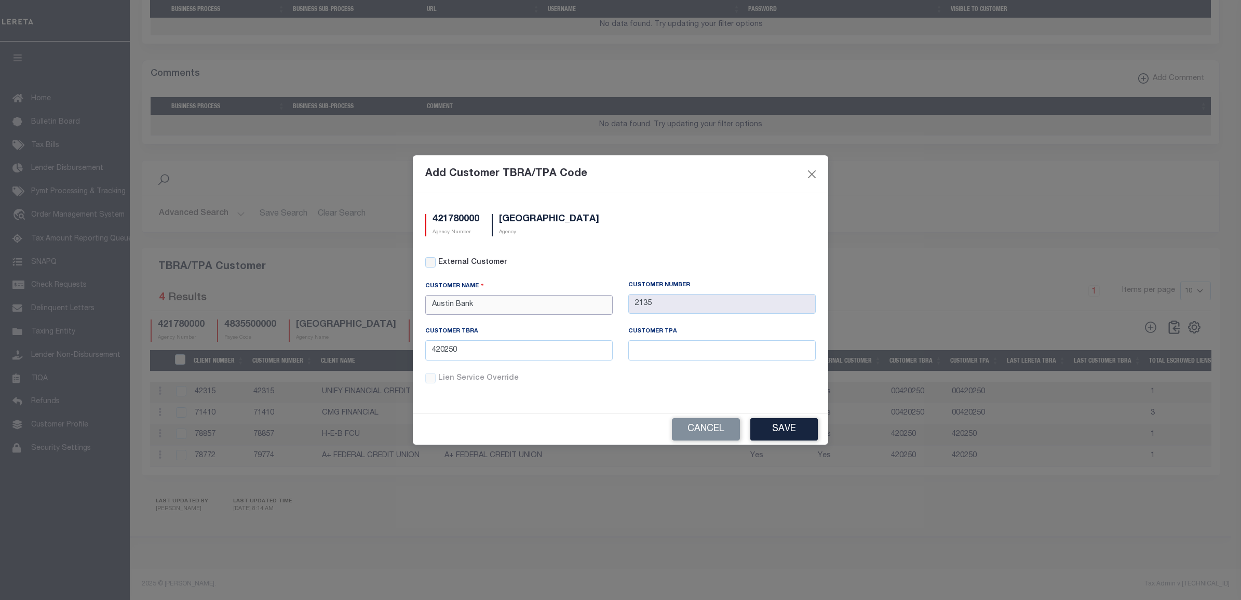
type input "Austin Bank"
click at [512, 352] on input "420250" at bounding box center [518, 350] width 187 height 20
paste input "00490197"
type input "00490197"
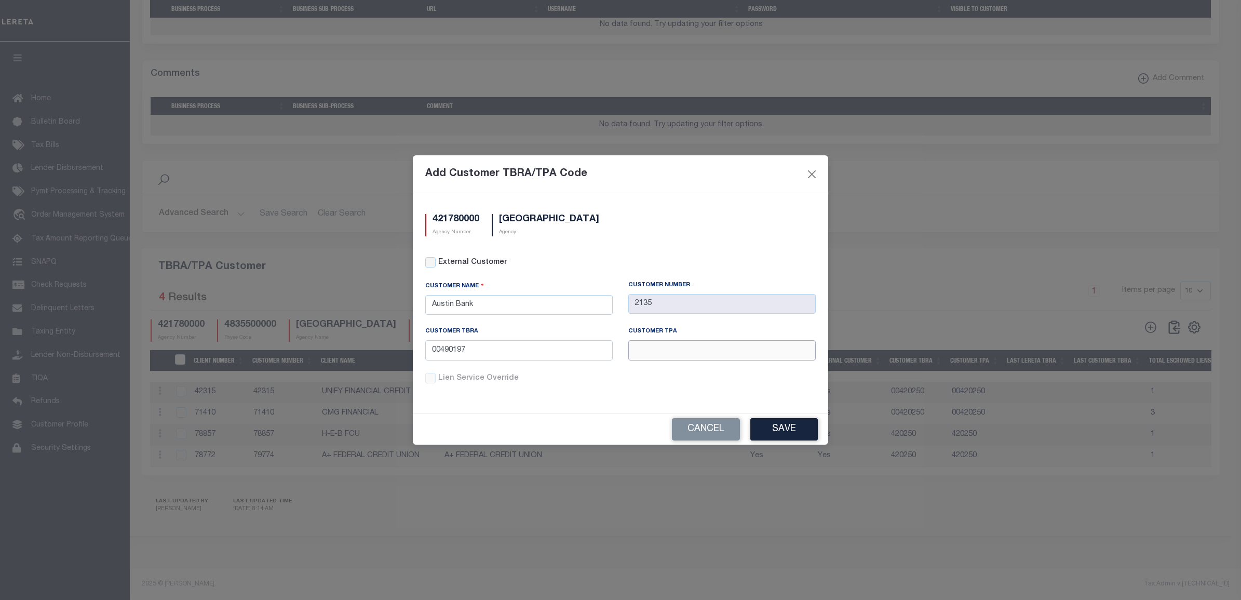
click at [654, 357] on input "text" at bounding box center [721, 350] width 187 height 20
paste input "00490197"
type input "00490197"
click at [797, 428] on button "Save" at bounding box center [783, 429] width 67 height 22
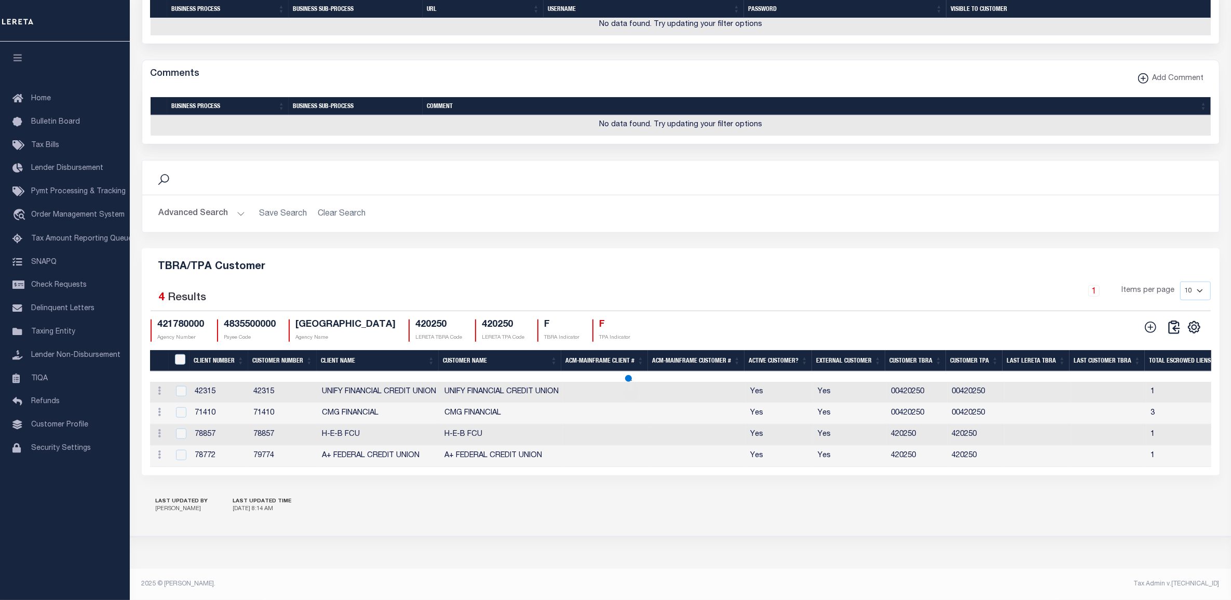
click at [1151, 325] on icon at bounding box center [1149, 326] width 13 height 13
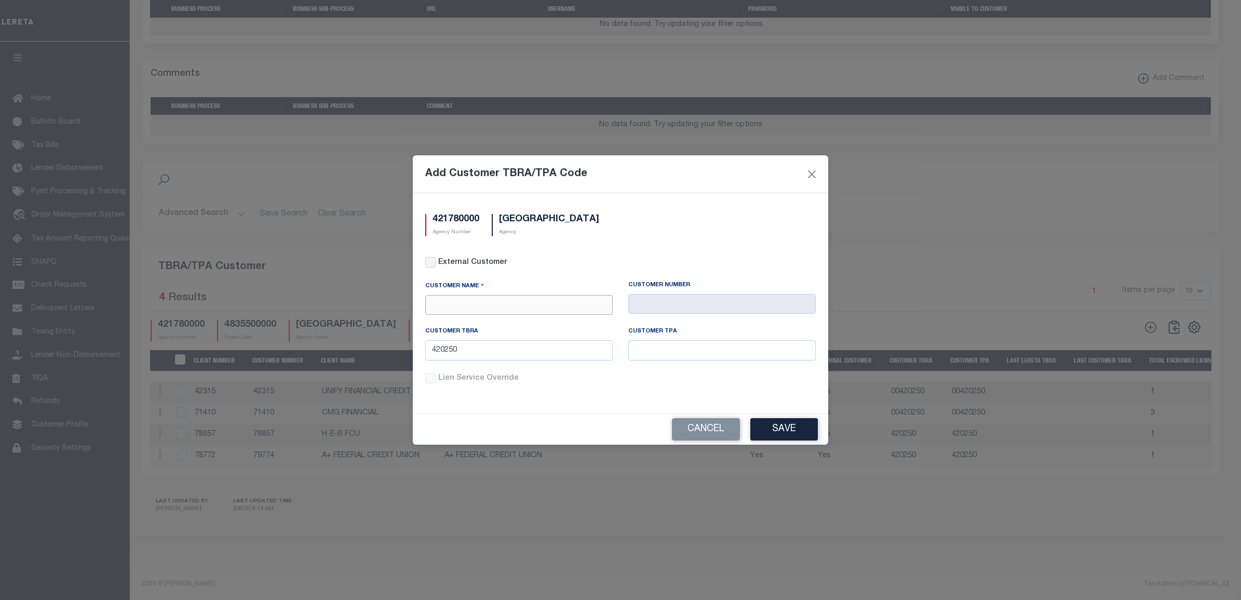
click at [523, 301] on input "text" at bounding box center [518, 305] width 187 height 20
paste input "[US_STATE] Partners Bank"
type input "[US_STATE] Partners Bank"
click at [561, 331] on div "[US_STATE] Partners Bank" at bounding box center [519, 339] width 186 height 17
type input "2154"
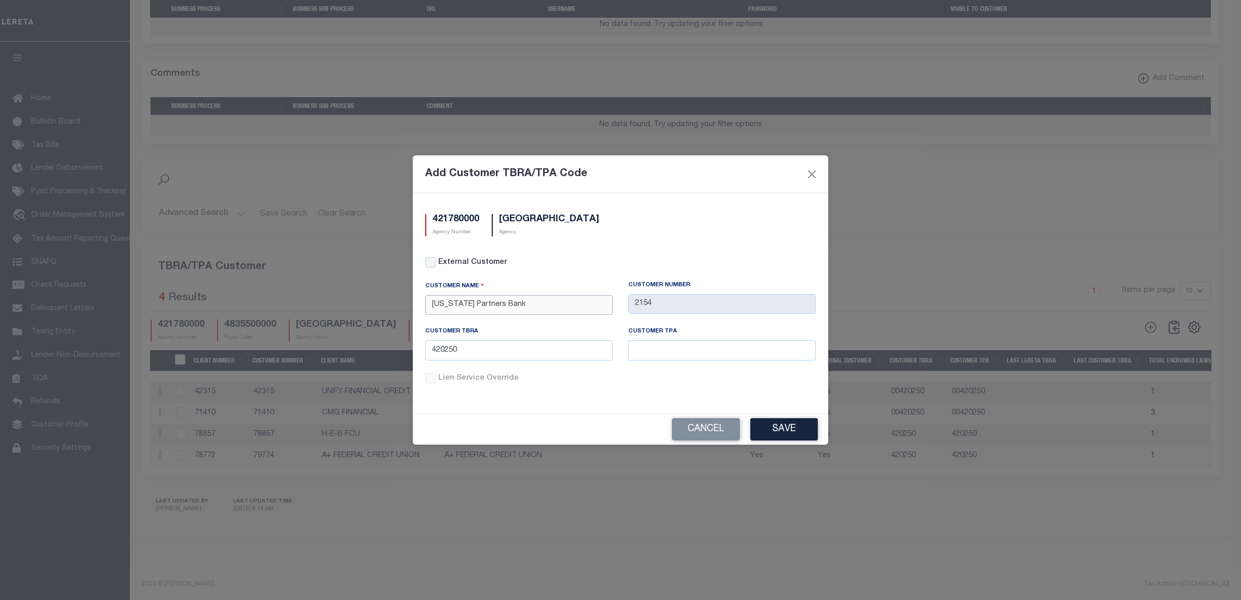
type input "[US_STATE] Partners Bank"
click at [506, 350] on input "420250" at bounding box center [518, 350] width 187 height 20
paste input "00490318"
type input "00490318"
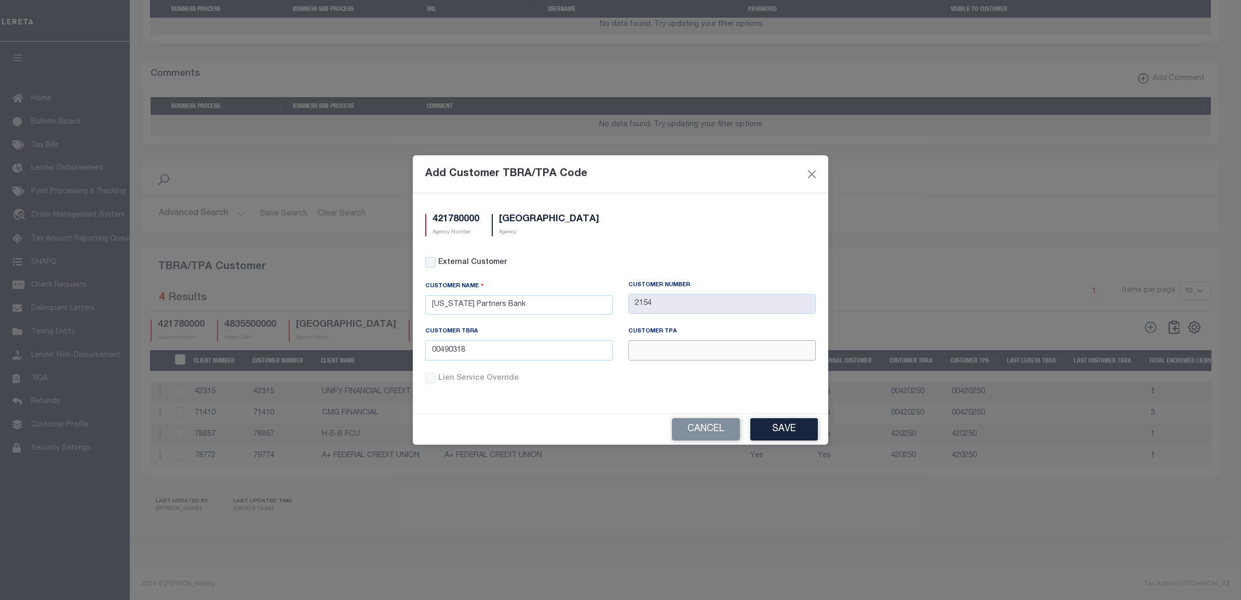
click at [662, 350] on input "text" at bounding box center [721, 350] width 187 height 20
paste input "00490318"
type input "00490318"
click at [780, 424] on button "Save" at bounding box center [783, 429] width 67 height 22
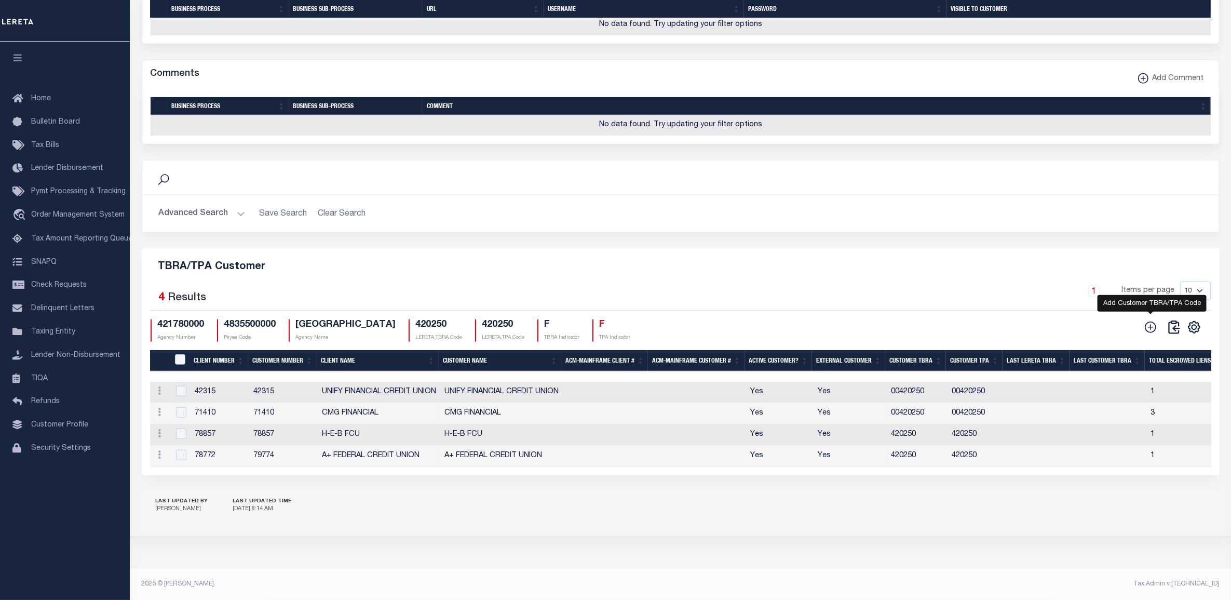
click at [1146, 321] on icon at bounding box center [1149, 326] width 13 height 13
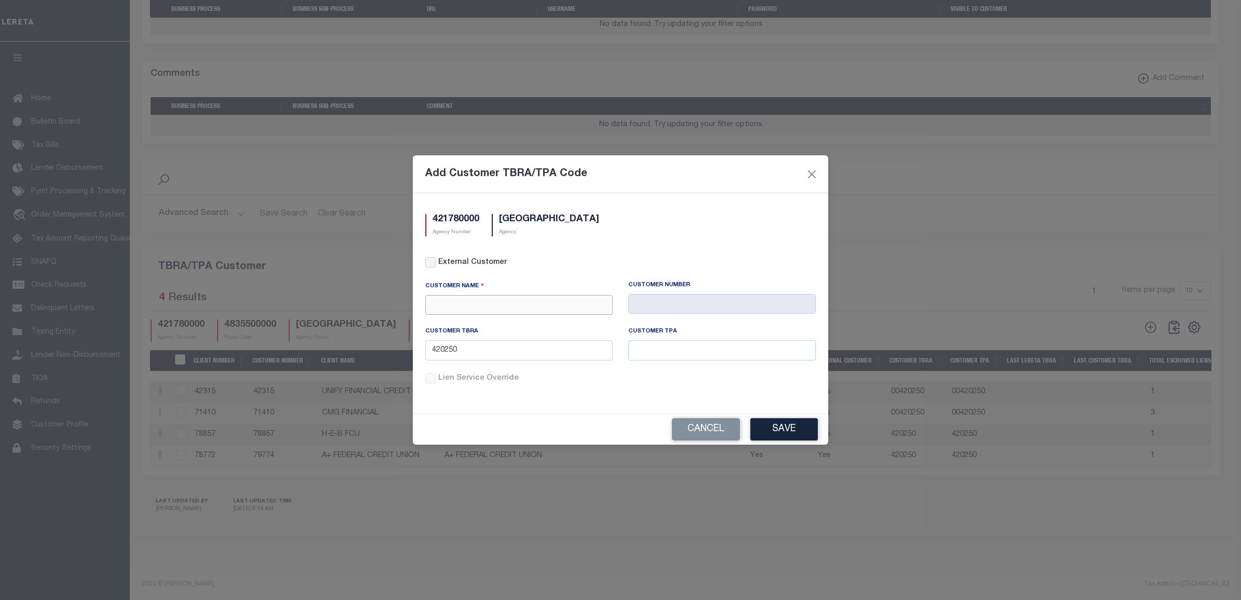
click at [472, 310] on input "text" at bounding box center [518, 305] width 187 height 20
paste input "Priority Bank"
type input "Priority Bank"
click at [485, 331] on div "Priority Bank" at bounding box center [519, 339] width 186 height 17
type input "2233"
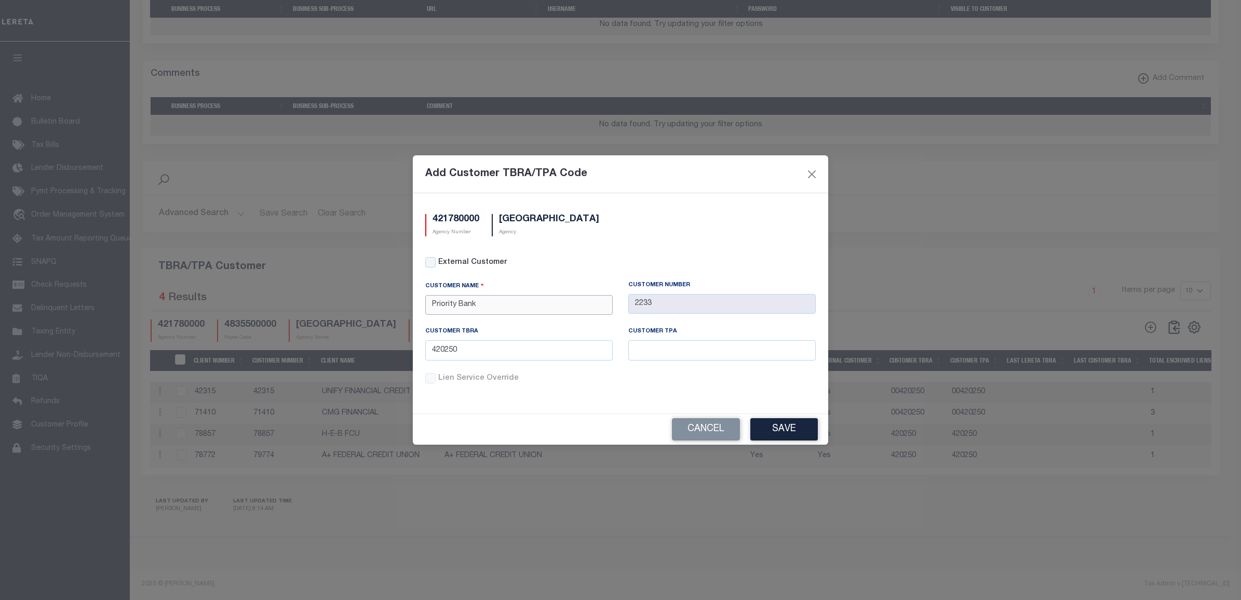
type input "Priority Bank"
click at [452, 351] on input "420250" at bounding box center [518, 350] width 187 height 20
paste input "00490319"
type input "00490319"
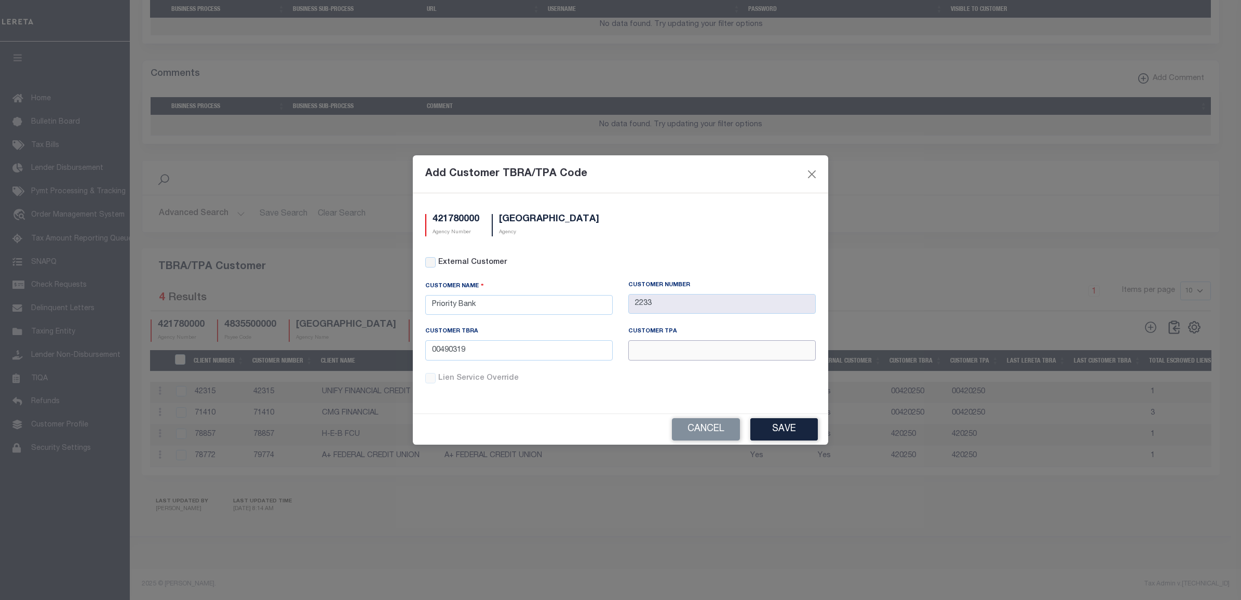
click at [673, 350] on input "text" at bounding box center [721, 350] width 187 height 20
paste input "00490319"
type input "00490319"
click at [779, 421] on button "Save" at bounding box center [783, 429] width 67 height 22
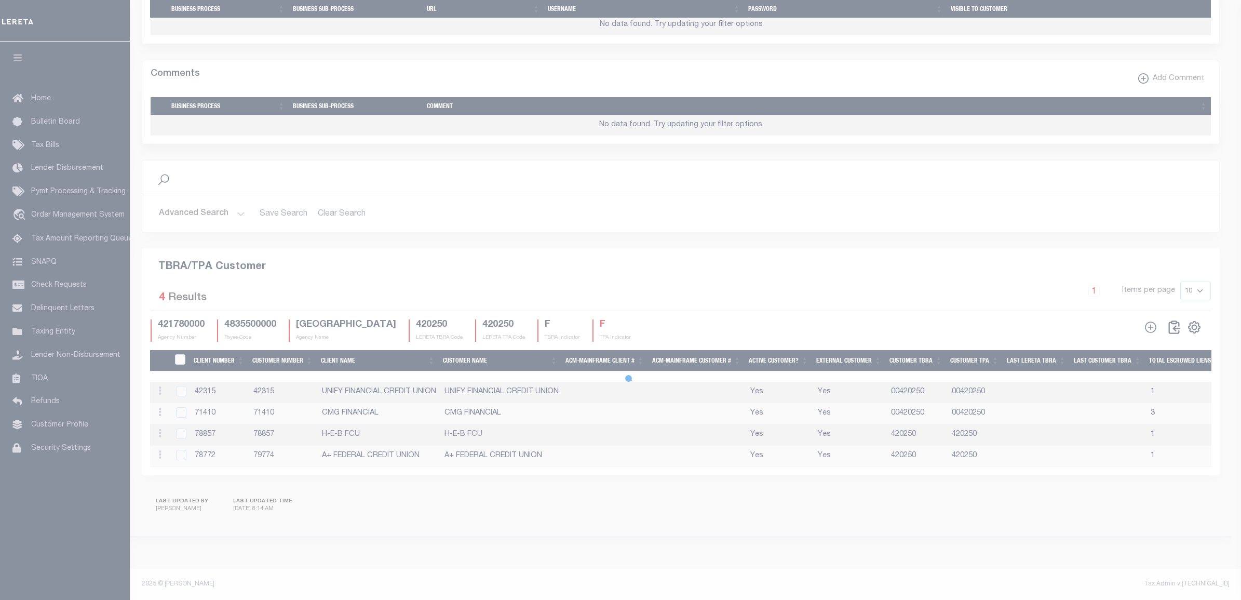
type input "420250"
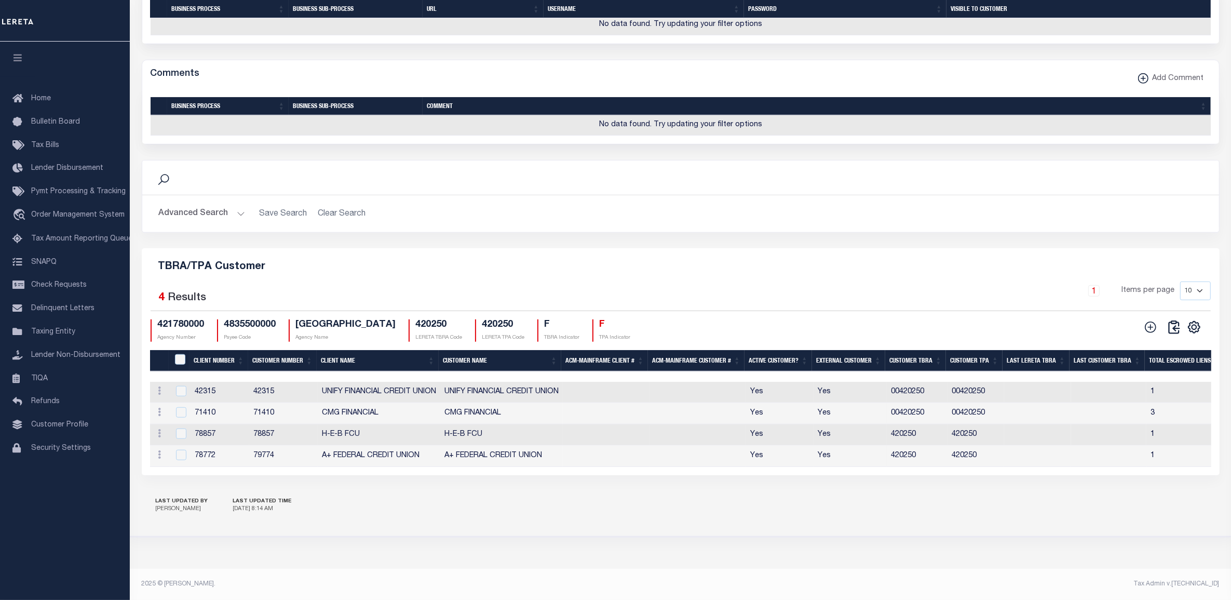
click at [1142, 320] on button at bounding box center [1150, 327] width 23 height 15
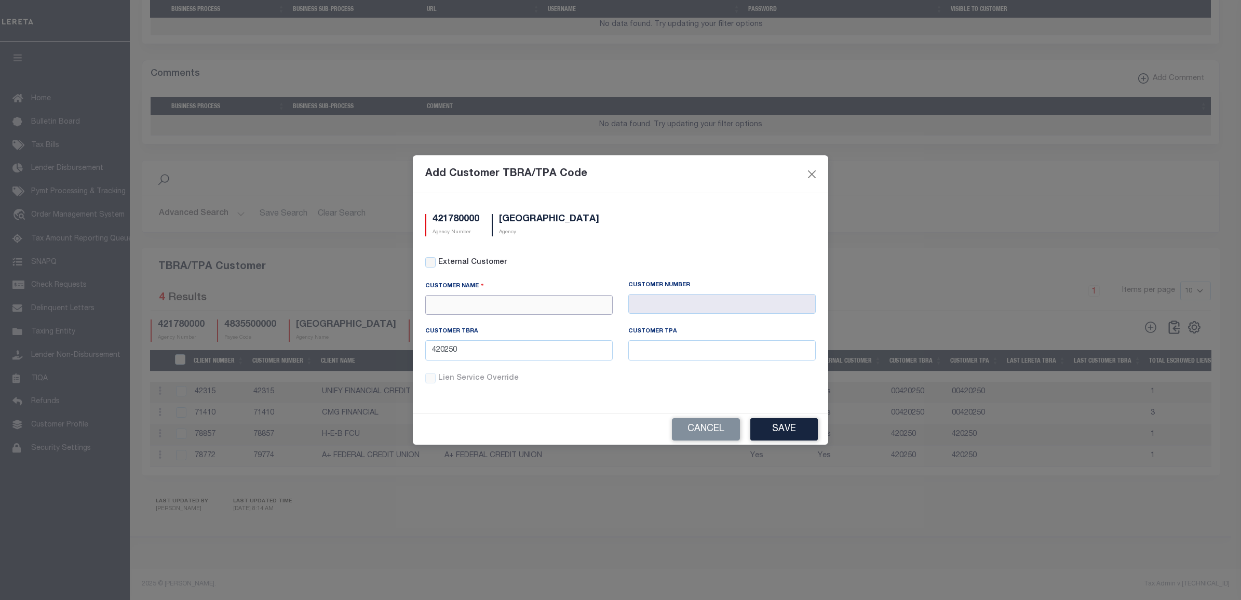
click at [507, 309] on input "text" at bounding box center [518, 305] width 187 height 20
paste input "R Bank"
type input "R Bank"
click at [496, 331] on div "R Bank" at bounding box center [519, 339] width 186 height 17
type input "2234"
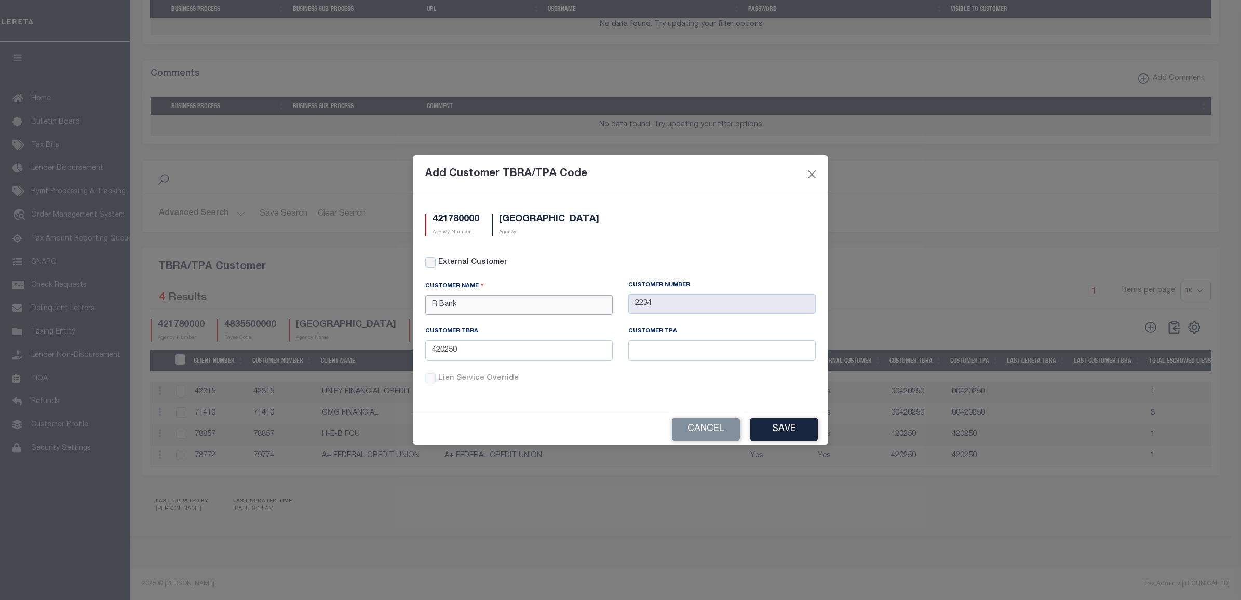
type input "R Bank"
click at [447, 356] on input "420250" at bounding box center [518, 350] width 187 height 20
click at [447, 355] on input "420250" at bounding box center [518, 350] width 187 height 20
paste input "0049032"
type input "00490320"
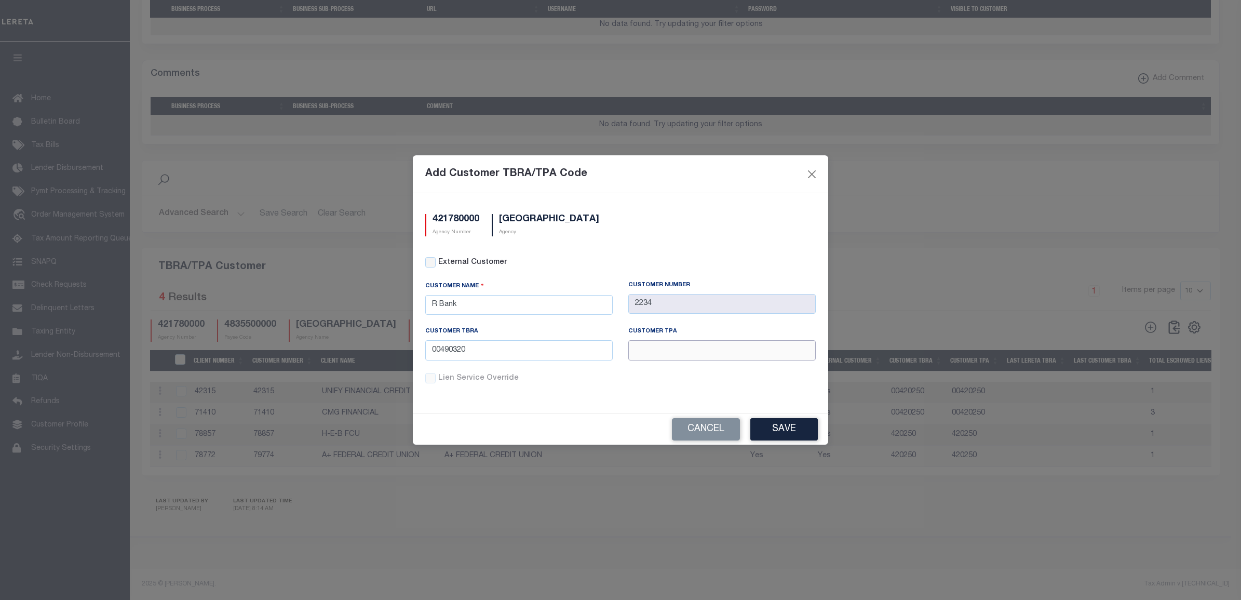
click at [633, 352] on input "text" at bounding box center [721, 350] width 187 height 20
paste input "00490320"
type input "00490320"
click at [782, 426] on button "Save" at bounding box center [783, 429] width 67 height 22
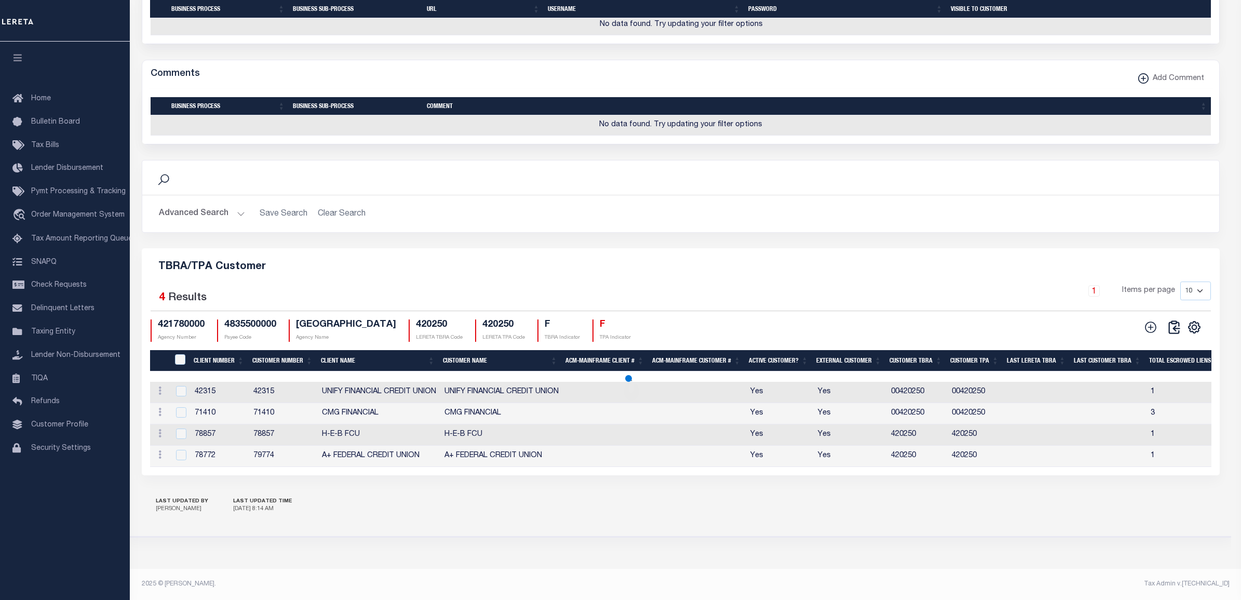
type input "420250"
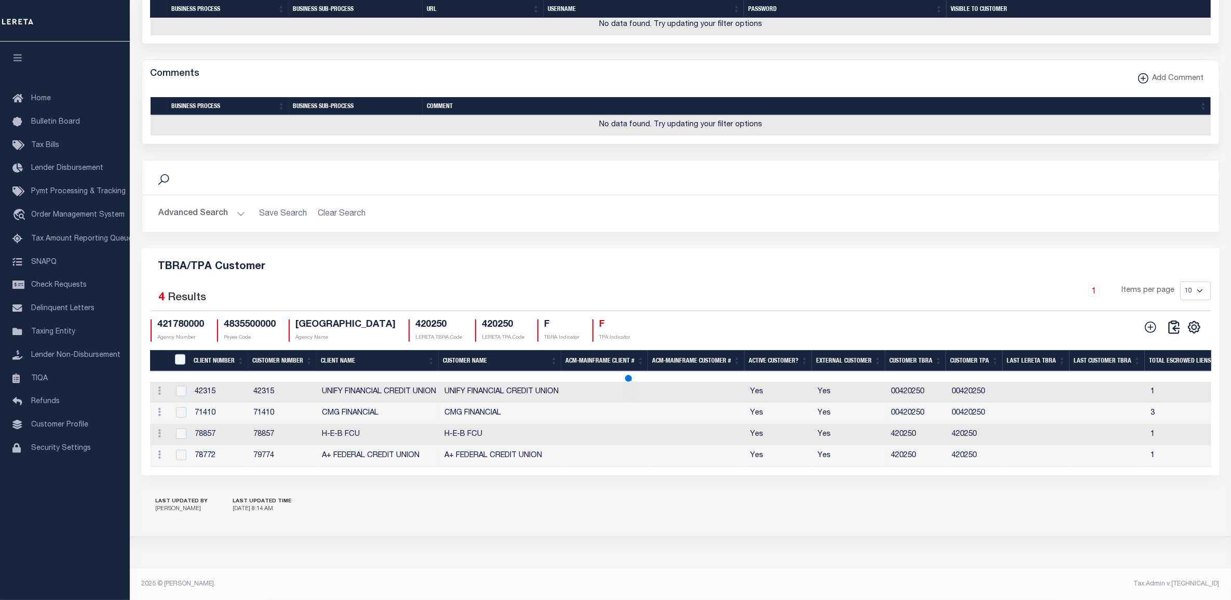
click at [1145, 350] on th "Last Customer TBRA" at bounding box center [1106, 360] width 75 height 21
click at [1148, 327] on icon at bounding box center [1149, 326] width 13 height 13
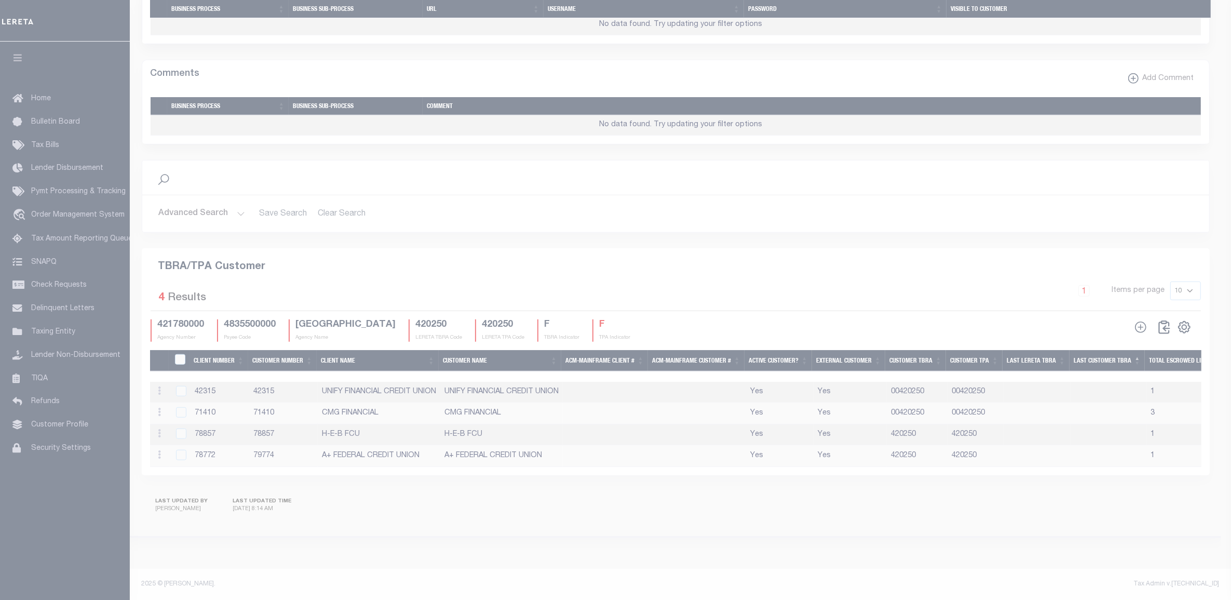
click at [1150, 323] on div at bounding box center [615, 300] width 1231 height 600
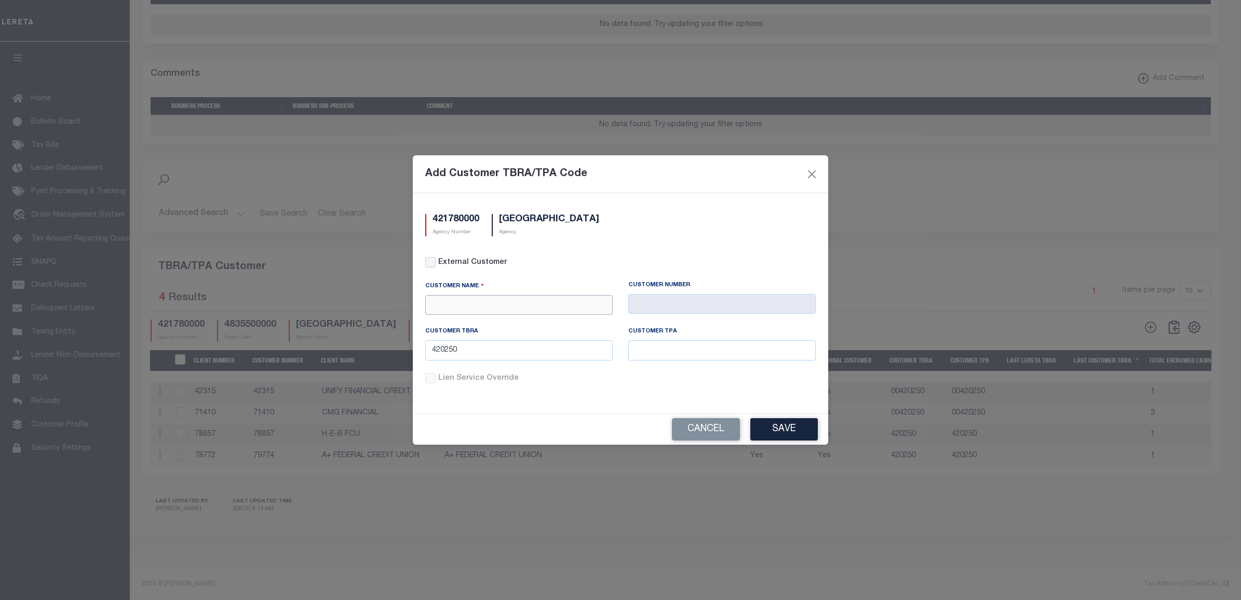
click at [466, 298] on input "text" at bounding box center [518, 305] width 187 height 20
click at [473, 303] on input "text" at bounding box center [518, 305] width 187 height 20
click at [528, 307] on input "text" at bounding box center [518, 305] width 187 height 20
paste input "[US_STATE] Regional Bank"
type input "[US_STATE] Regional Bank"
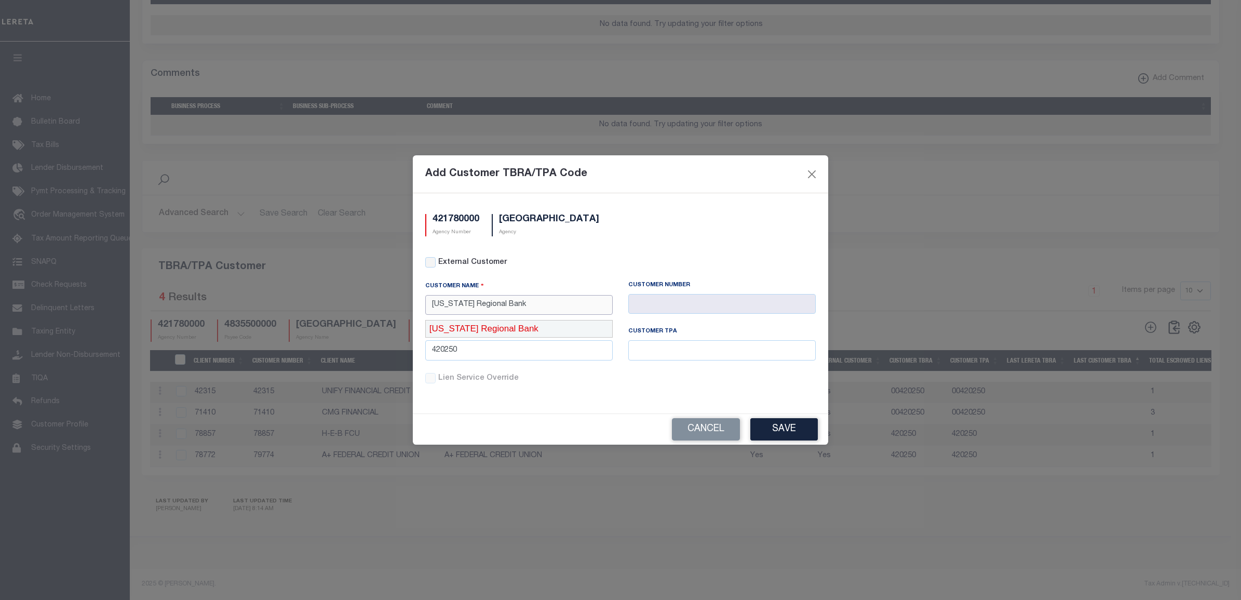
click at [525, 324] on div "[US_STATE] Regional Bank" at bounding box center [519, 328] width 186 height 17
type input "2264"
type input "[US_STATE] Regional Bank"
click at [567, 348] on input "420250" at bounding box center [518, 350] width 187 height 20
click at [565, 349] on input "420250" at bounding box center [518, 350] width 187 height 20
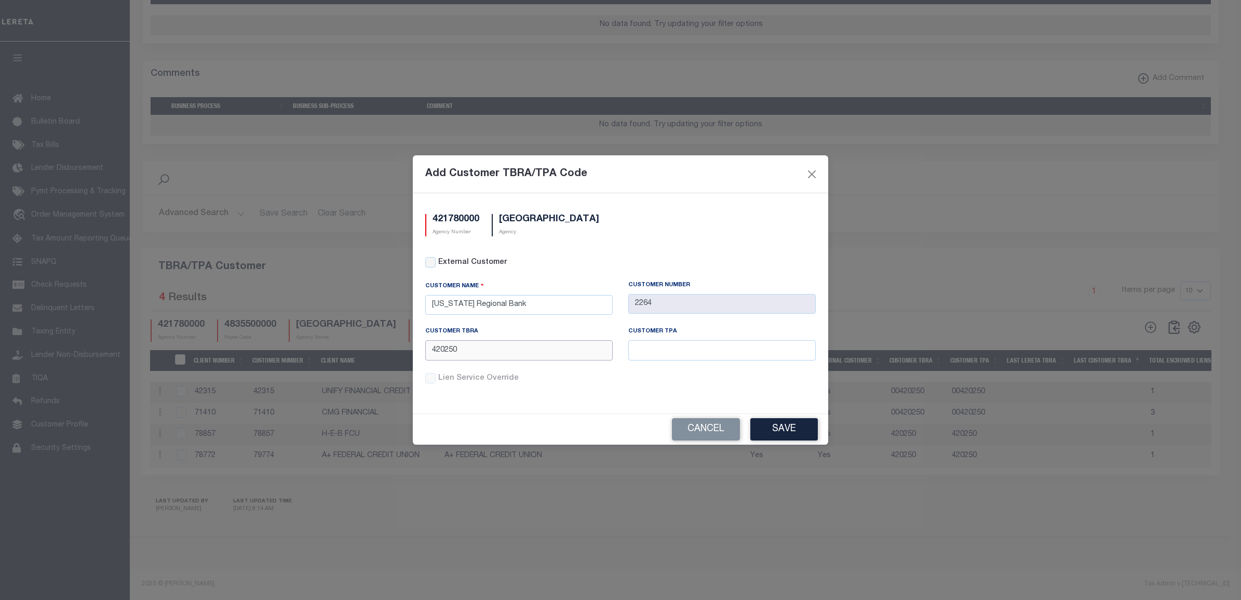
click at [565, 349] on input "420250" at bounding box center [518, 350] width 187 height 20
paste input "00490321"
type input "00490321"
click at [675, 356] on input "text" at bounding box center [721, 350] width 187 height 20
paste input "00490321"
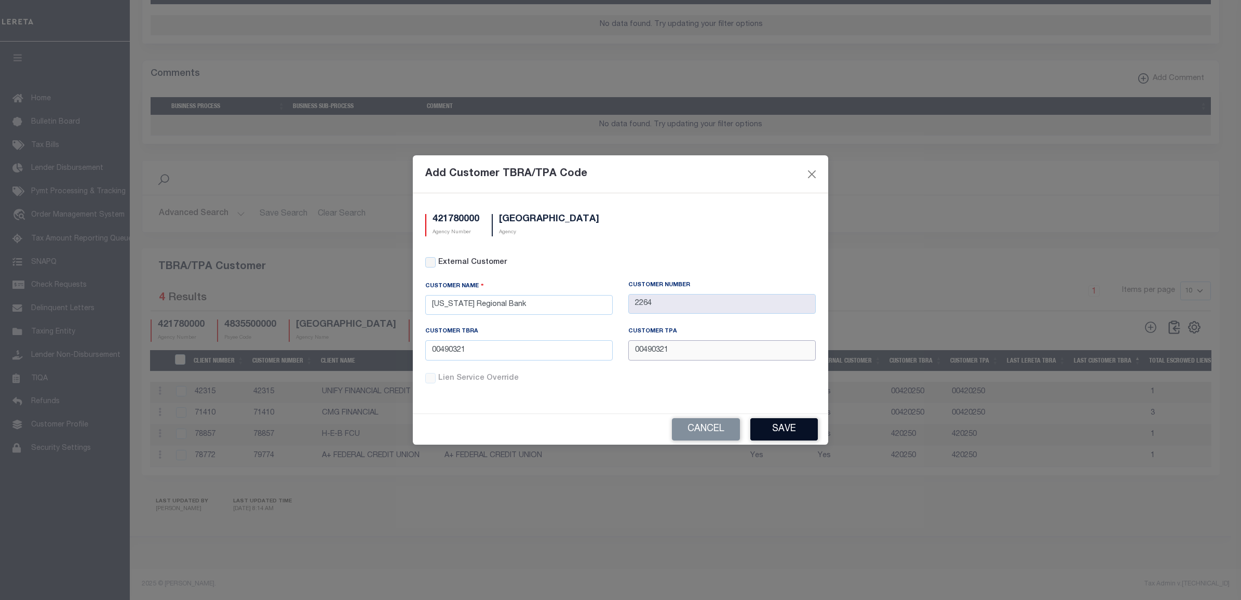
type input "00490321"
click at [800, 429] on button "Save" at bounding box center [783, 429] width 67 height 22
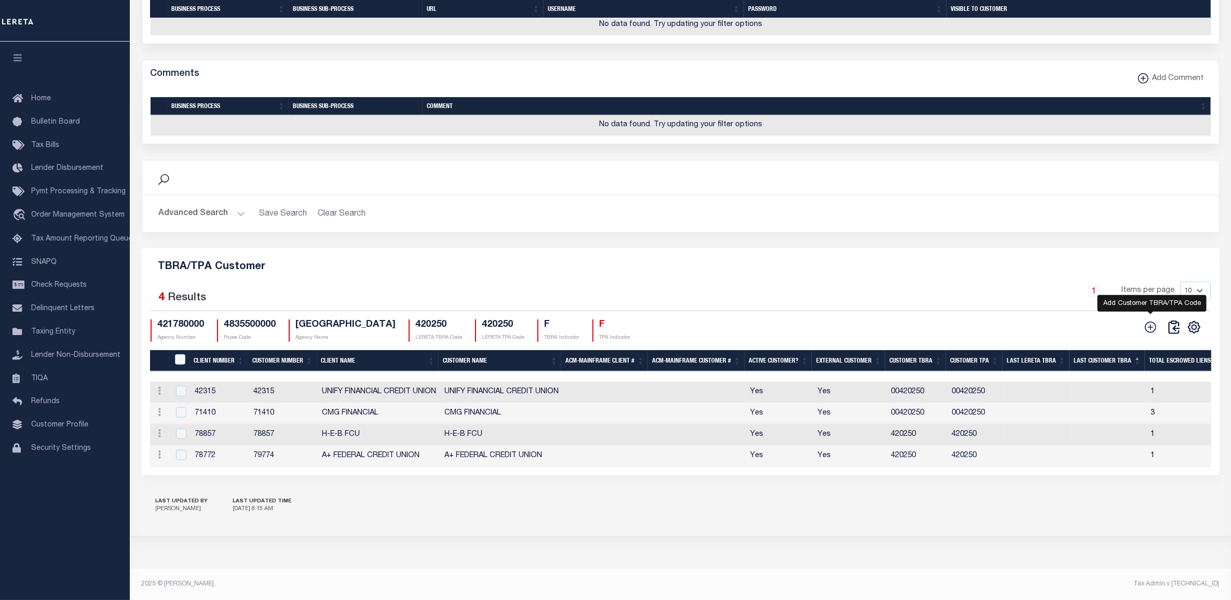
click at [1151, 322] on icon at bounding box center [1149, 326] width 13 height 13
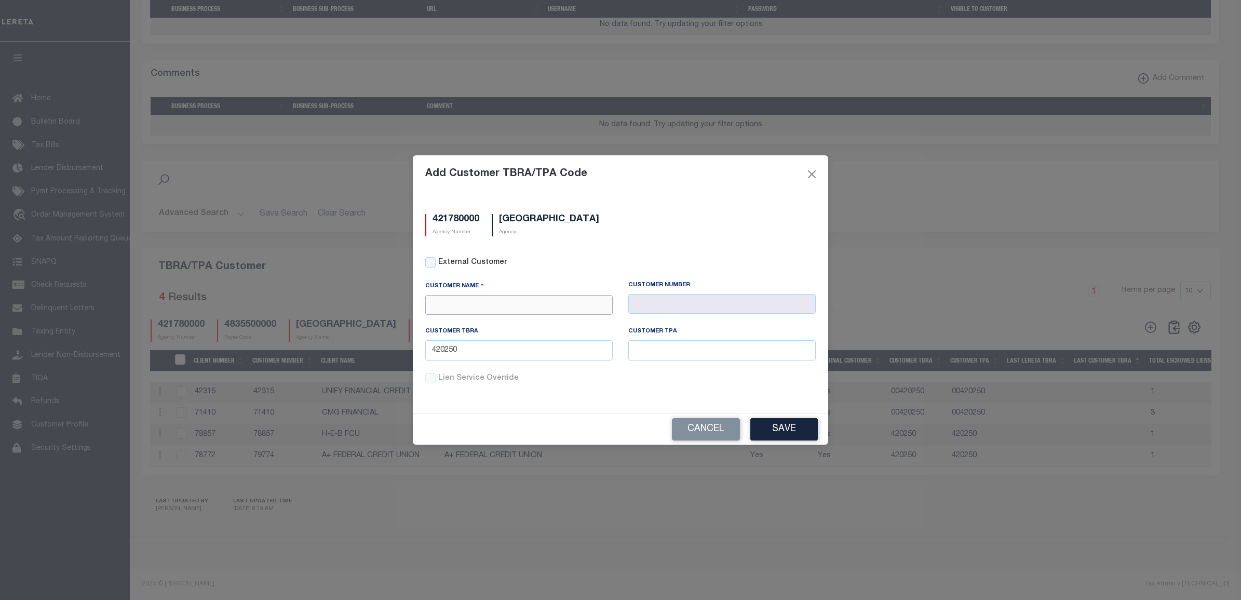
click at [505, 304] on input "text" at bounding box center [518, 305] width 187 height 20
paste input "Renovo Management Company"
click at [494, 331] on div "Renovo Financial" at bounding box center [519, 339] width 186 height 17
type input "Renovo Financial"
type input "2241"
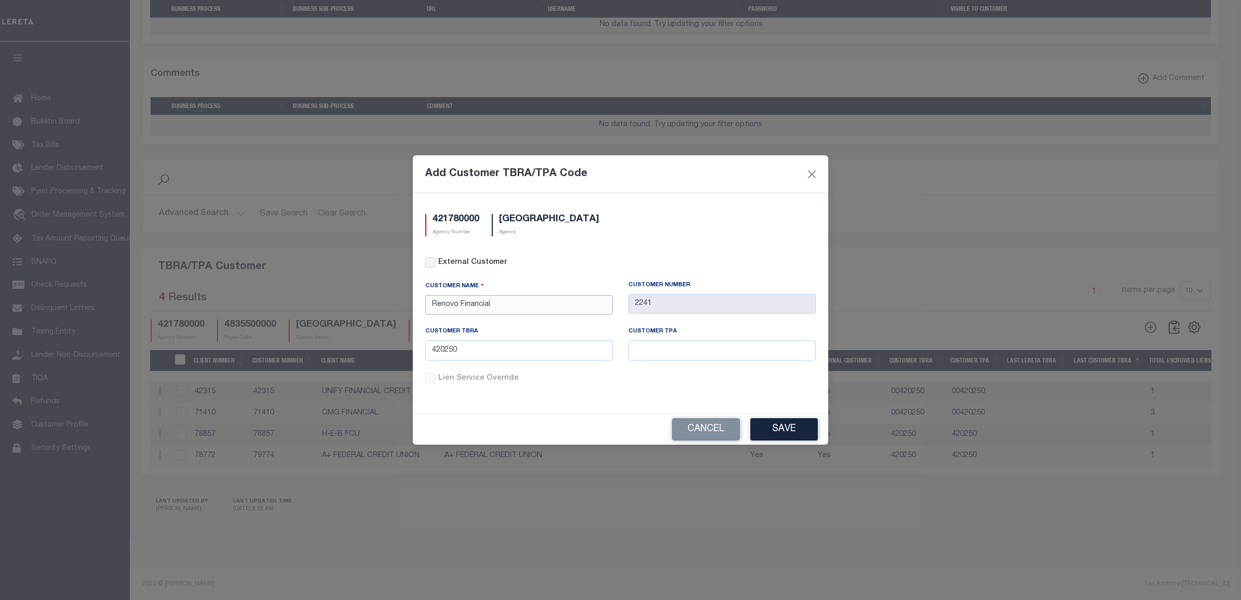
type input "Renovo Financial"
click at [579, 354] on input "420250" at bounding box center [518, 350] width 187 height 20
paste input "00490322"
type input "00490322"
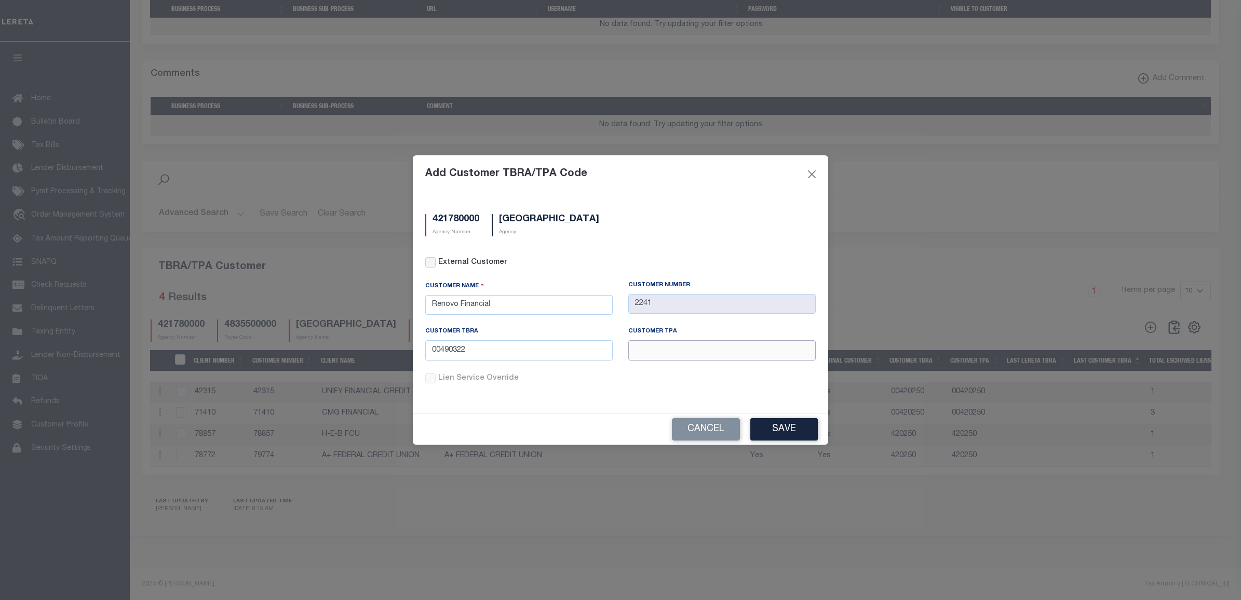
click at [667, 352] on input "text" at bounding box center [721, 350] width 187 height 20
paste input "00490322"
type input "00490322"
click at [789, 428] on button "Save" at bounding box center [783, 429] width 67 height 22
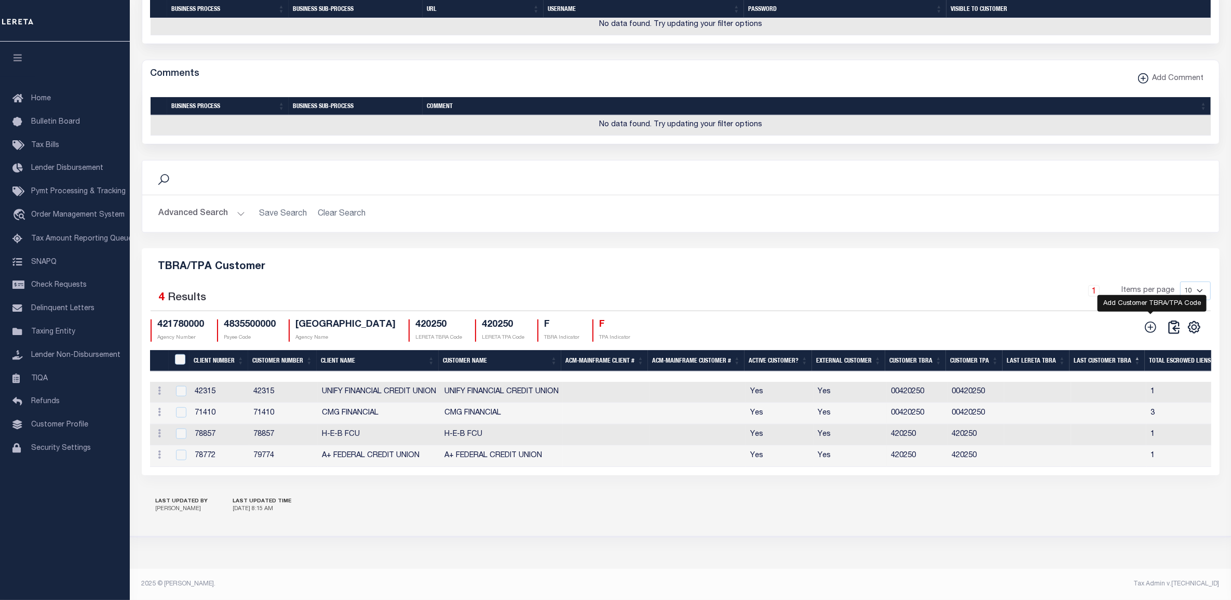
click at [1151, 320] on icon at bounding box center [1149, 326] width 13 height 13
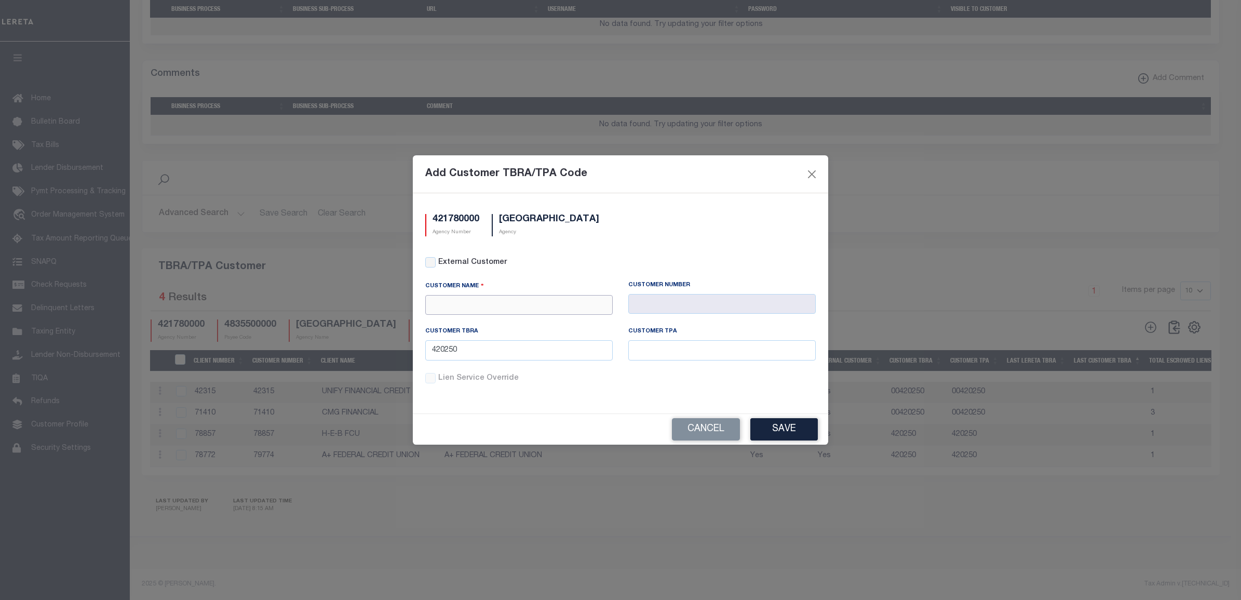
click at [540, 302] on input "text" at bounding box center [518, 305] width 187 height 20
paste input "[GEOGRAPHIC_DATA] ONE CAPITAL"
click at [540, 331] on div "Lima One Capital, LLC - Bridge Portfolio" at bounding box center [519, 339] width 186 height 17
type input "Lima One Capital, LLC - Bridge Portfolio"
type input "67572"
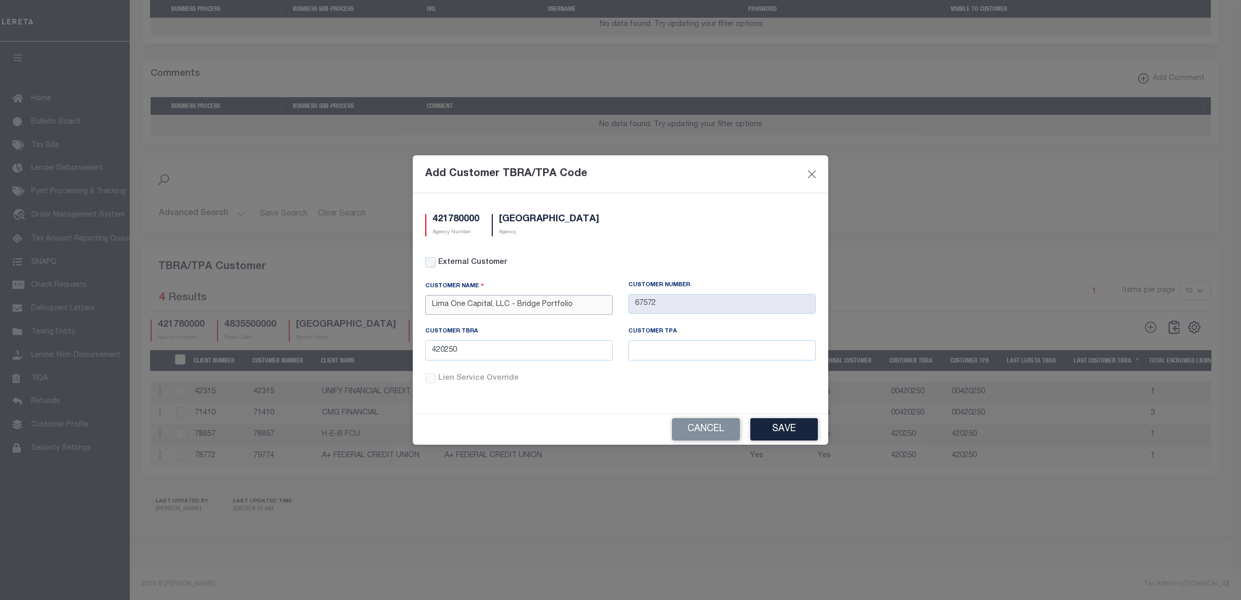
type input "Lima One Capital, LLC - Bridge Portfolio"
click at [517, 350] on input "420250" at bounding box center [518, 350] width 187 height 20
click at [432, 353] on input "420250" at bounding box center [518, 350] width 187 height 20
paste input "00490209"
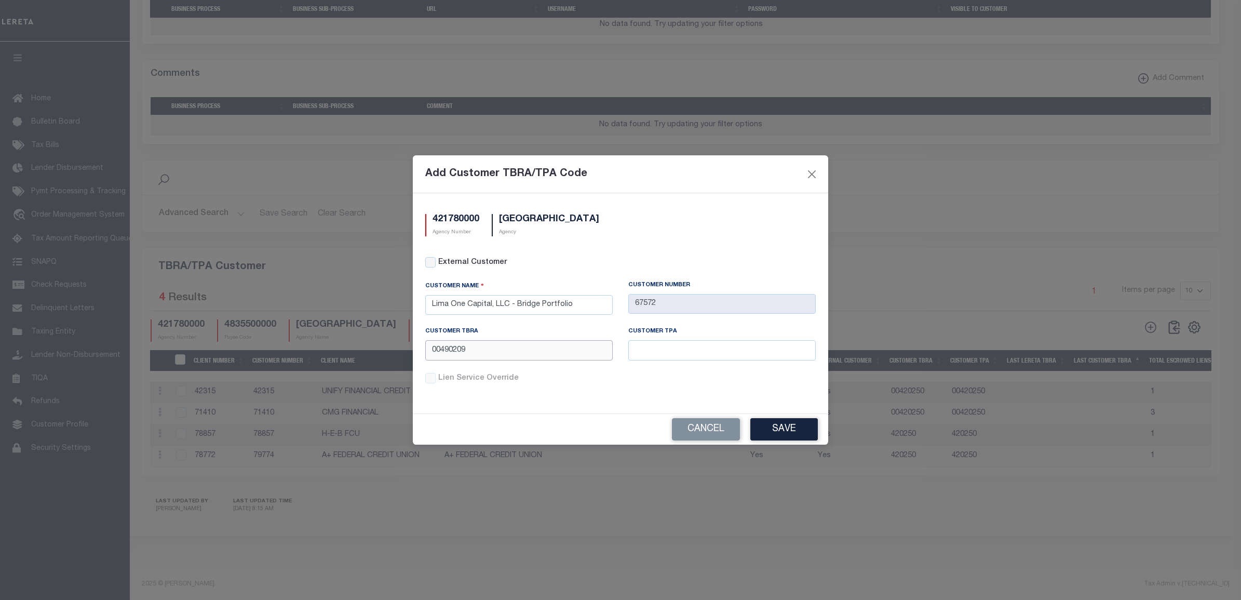
type input "00490209"
click at [690, 353] on input "text" at bounding box center [721, 350] width 187 height 20
paste input "00490209"
type input "00490209"
click at [782, 439] on button "Save" at bounding box center [783, 429] width 67 height 22
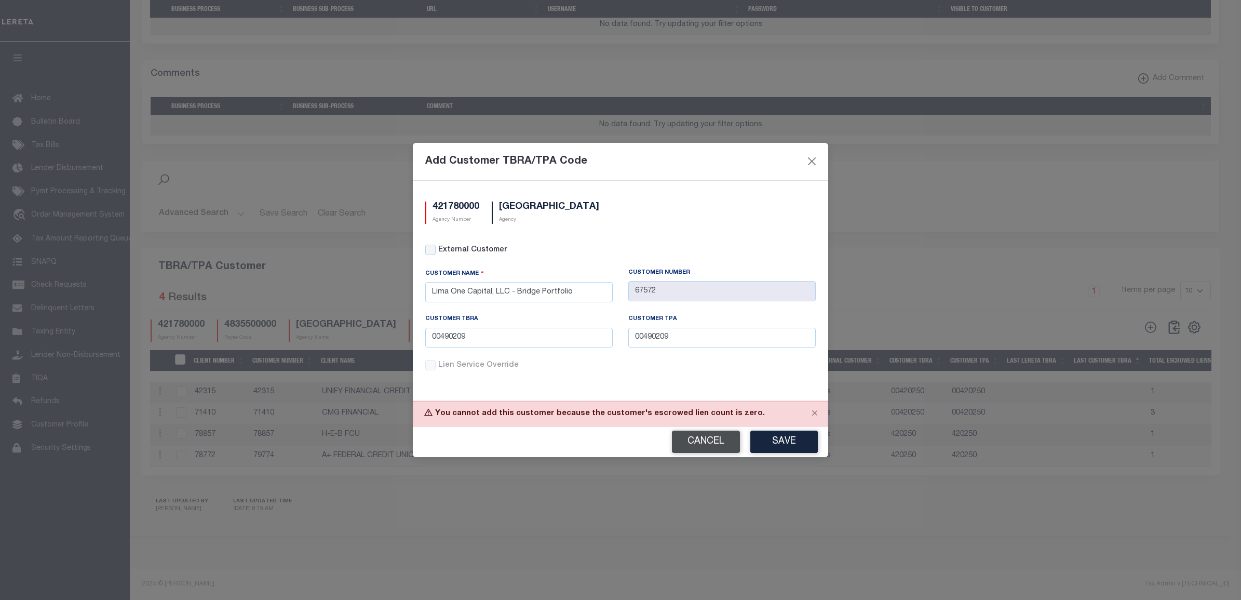
click at [719, 439] on button "Cancel" at bounding box center [706, 441] width 68 height 22
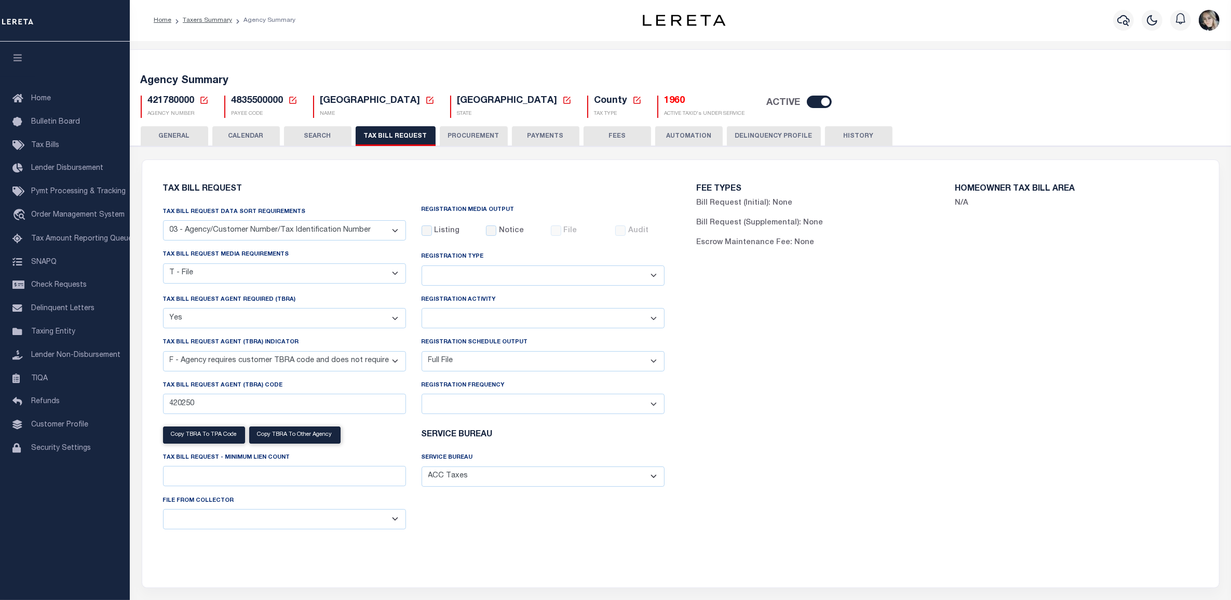
scroll to position [0, 0]
click at [398, 136] on button "TAX BILL REQUEST" at bounding box center [396, 137] width 80 height 20
click at [664, 105] on h5 "1960" at bounding box center [704, 101] width 80 height 11
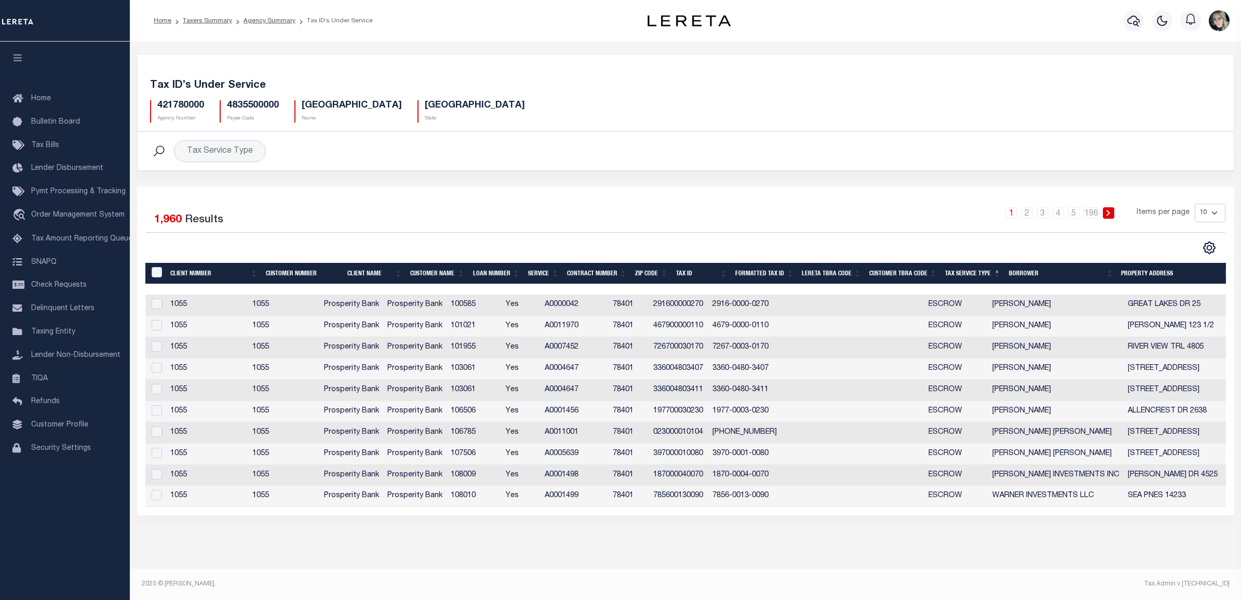
click at [380, 226] on div "Selected 1,960 Results" at bounding box center [275, 217] width 258 height 29
